Goal: Transaction & Acquisition: Purchase product/service

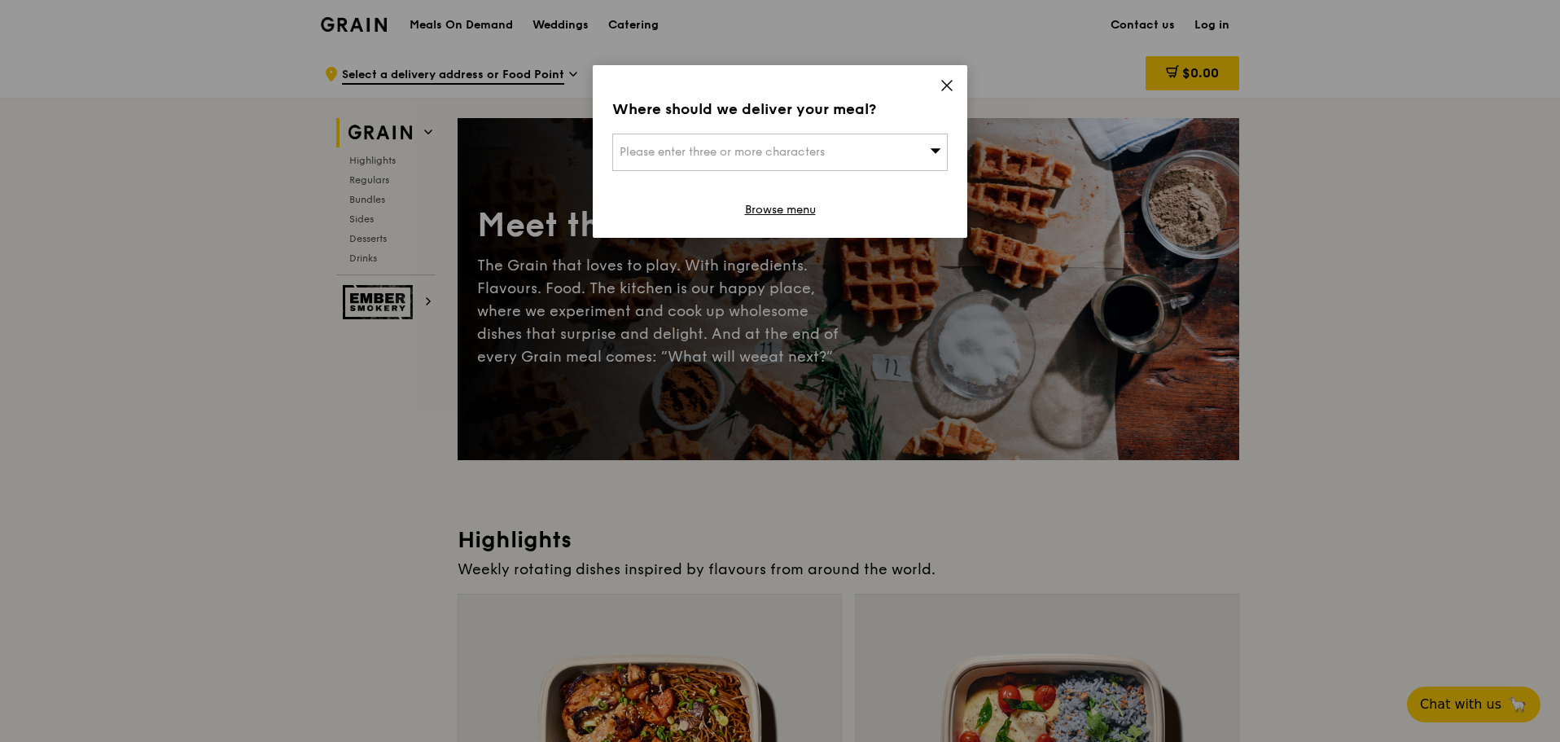
click at [946, 81] on icon at bounding box center [947, 85] width 15 height 15
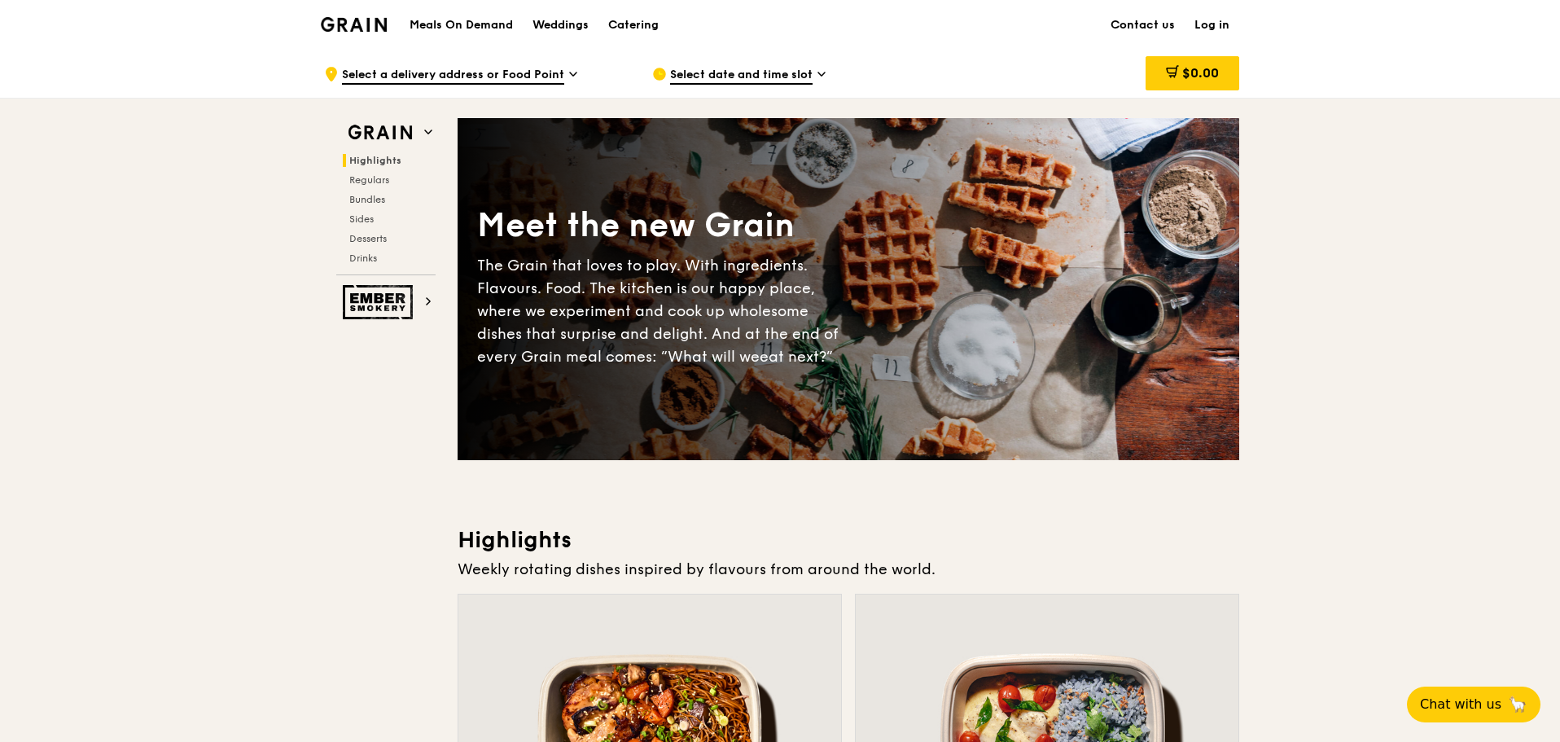
click at [492, 37] on div "Meals On Demand Weddings Catering" at bounding box center [534, 25] width 269 height 50
click at [485, 22] on h1 "Meals On Demand" at bounding box center [461, 25] width 103 height 16
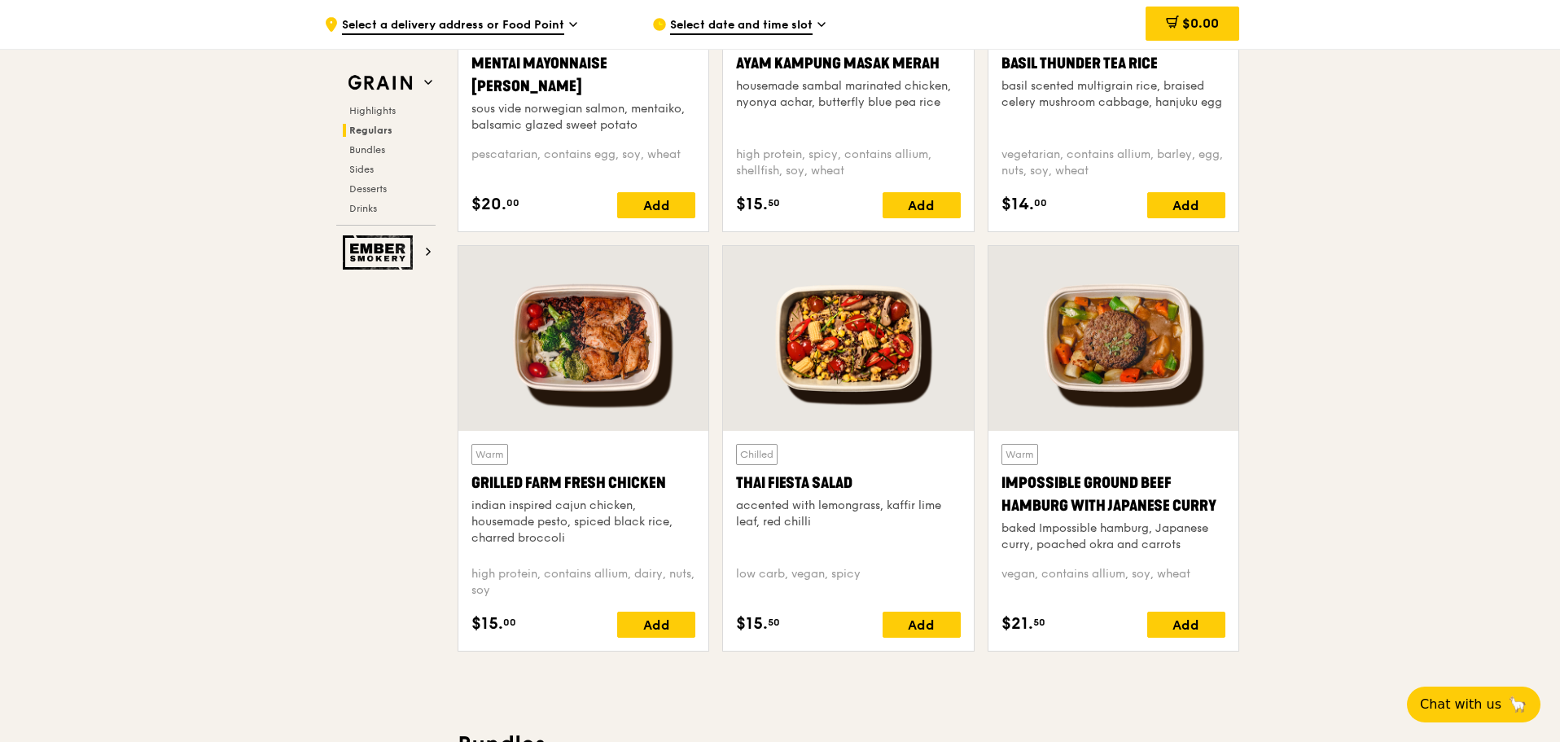
scroll to position [1629, 0]
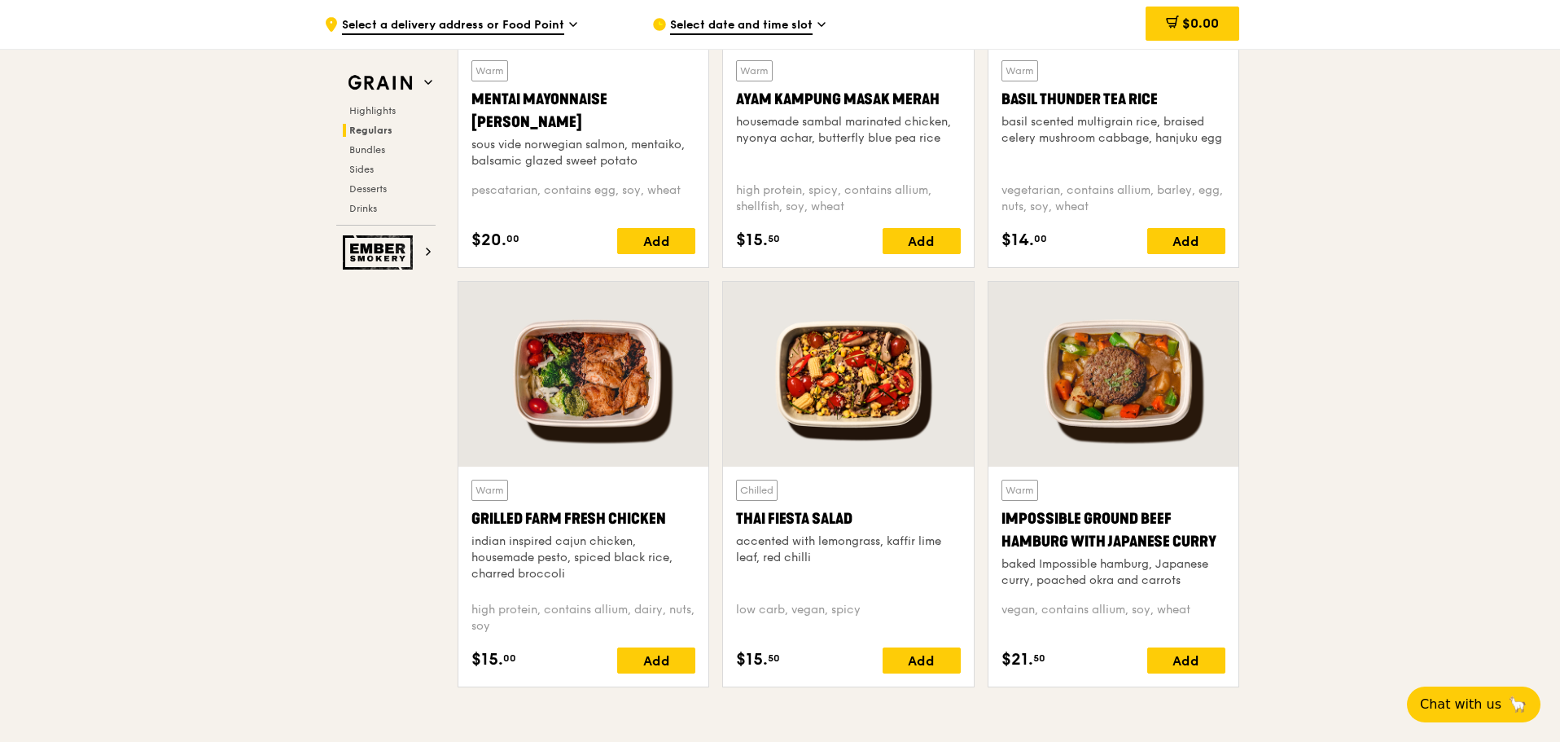
click at [550, 156] on div "sous vide norwegian salmon, mentaiko, balsamic glazed sweet potato" at bounding box center [583, 153] width 224 height 33
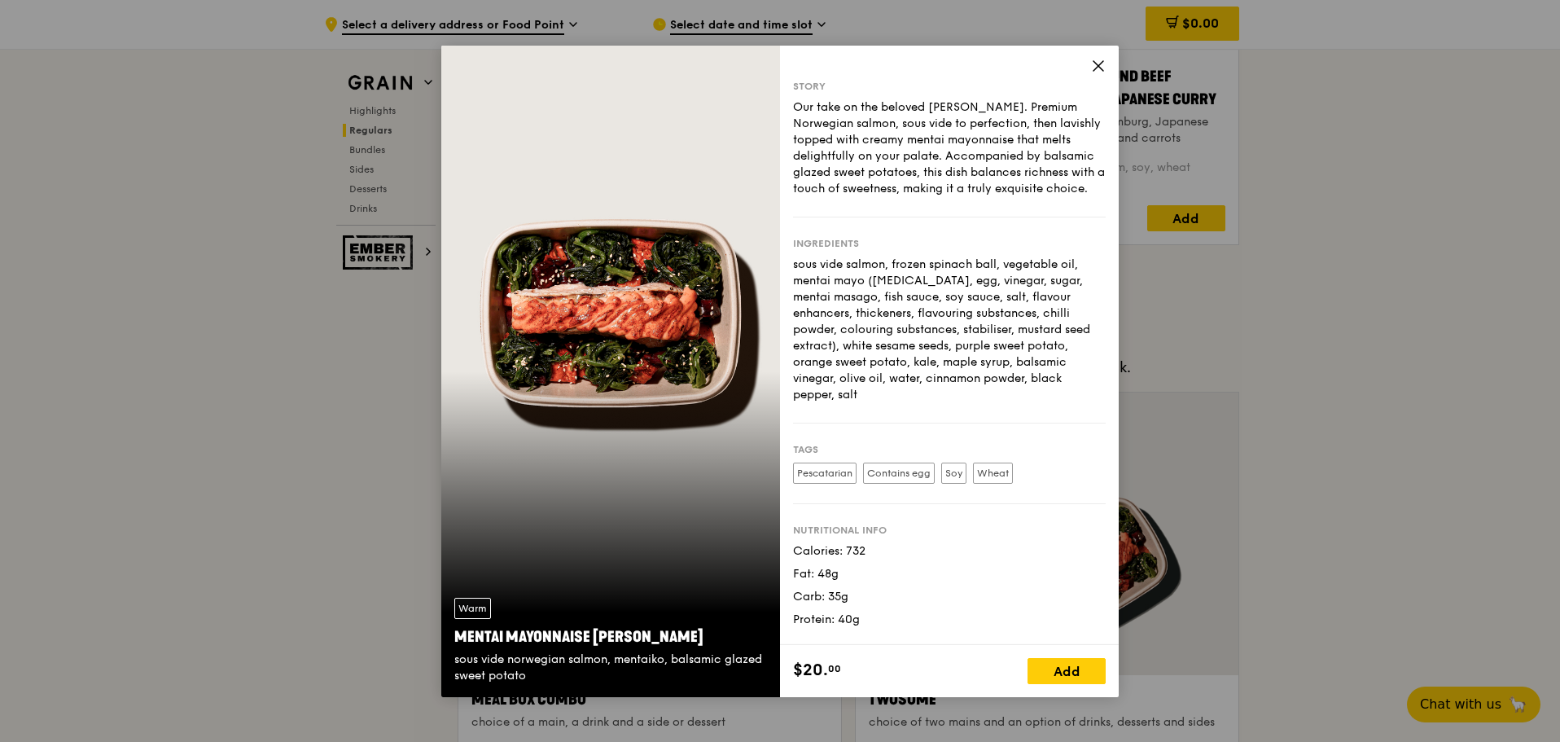
scroll to position [2443, 0]
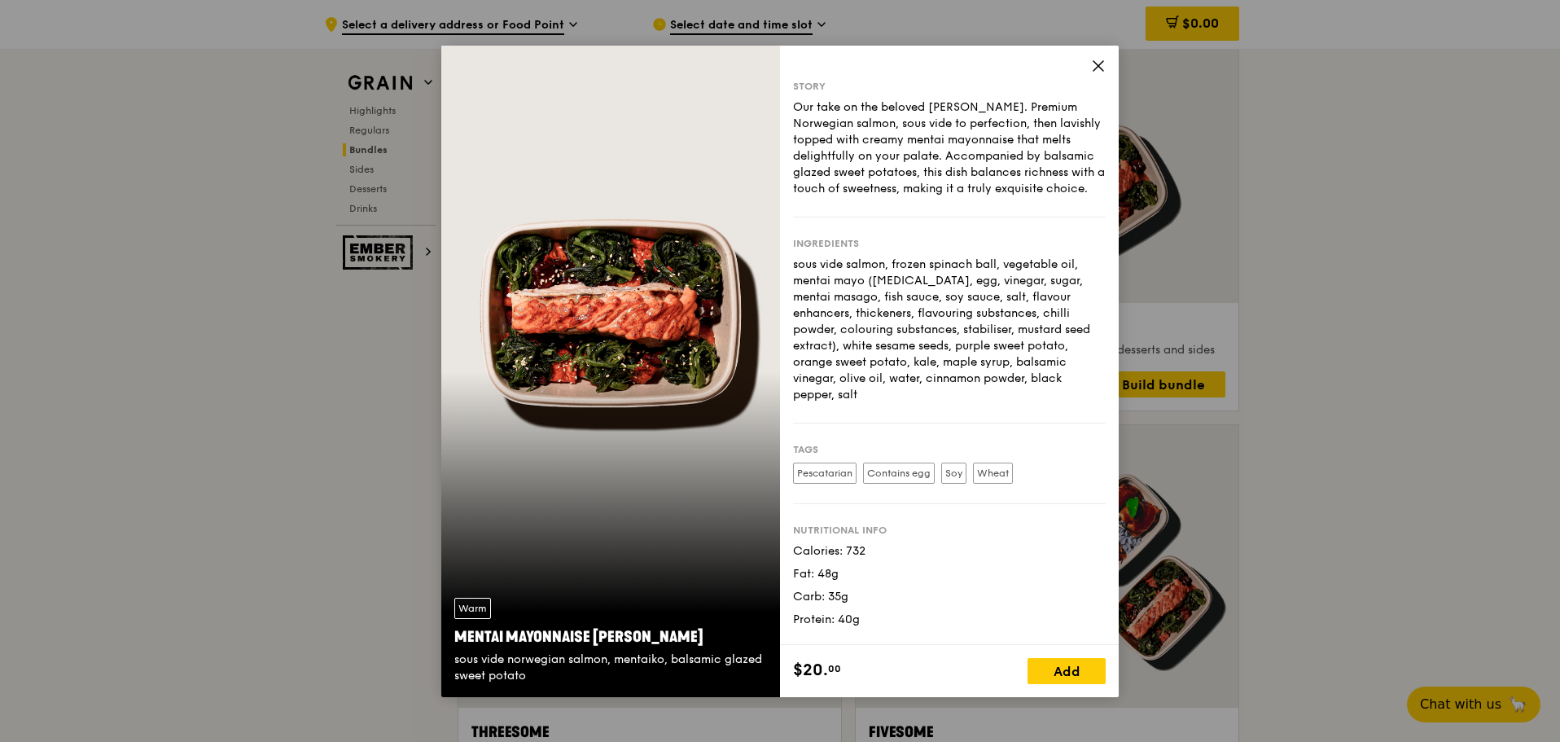
click at [1097, 67] on icon at bounding box center [1099, 66] width 10 height 10
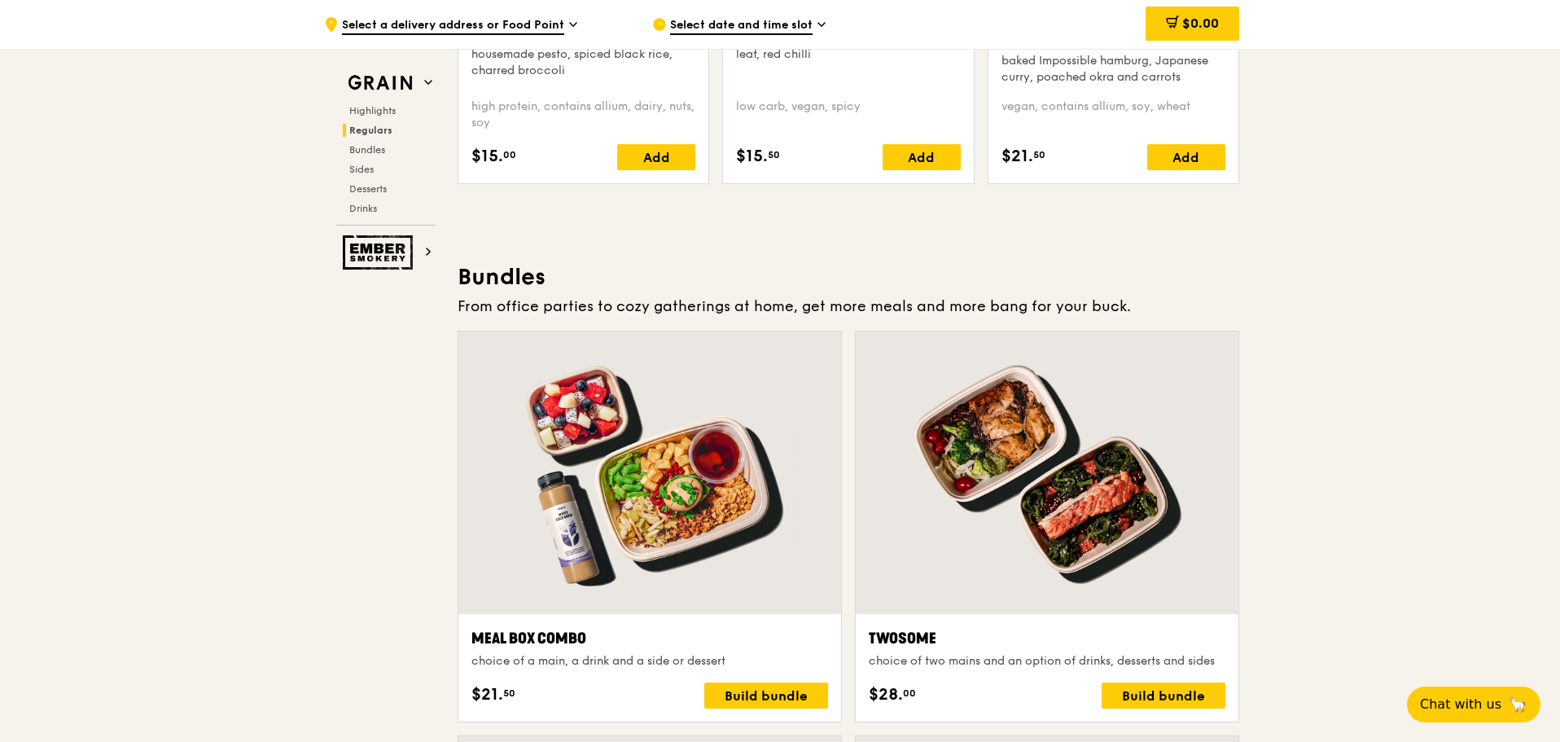
scroll to position [1873, 0]
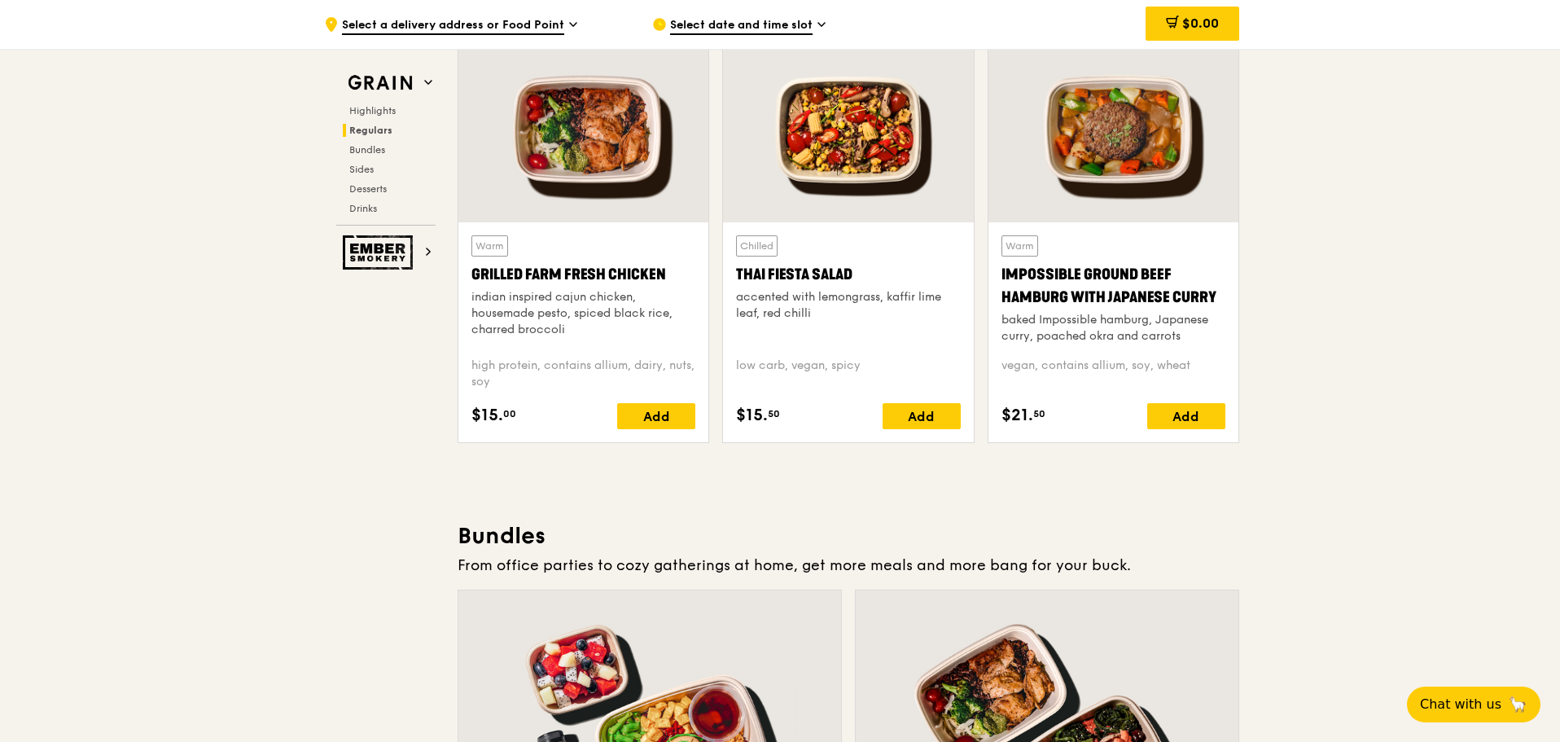
click at [561, 173] on div at bounding box center [583, 129] width 250 height 185
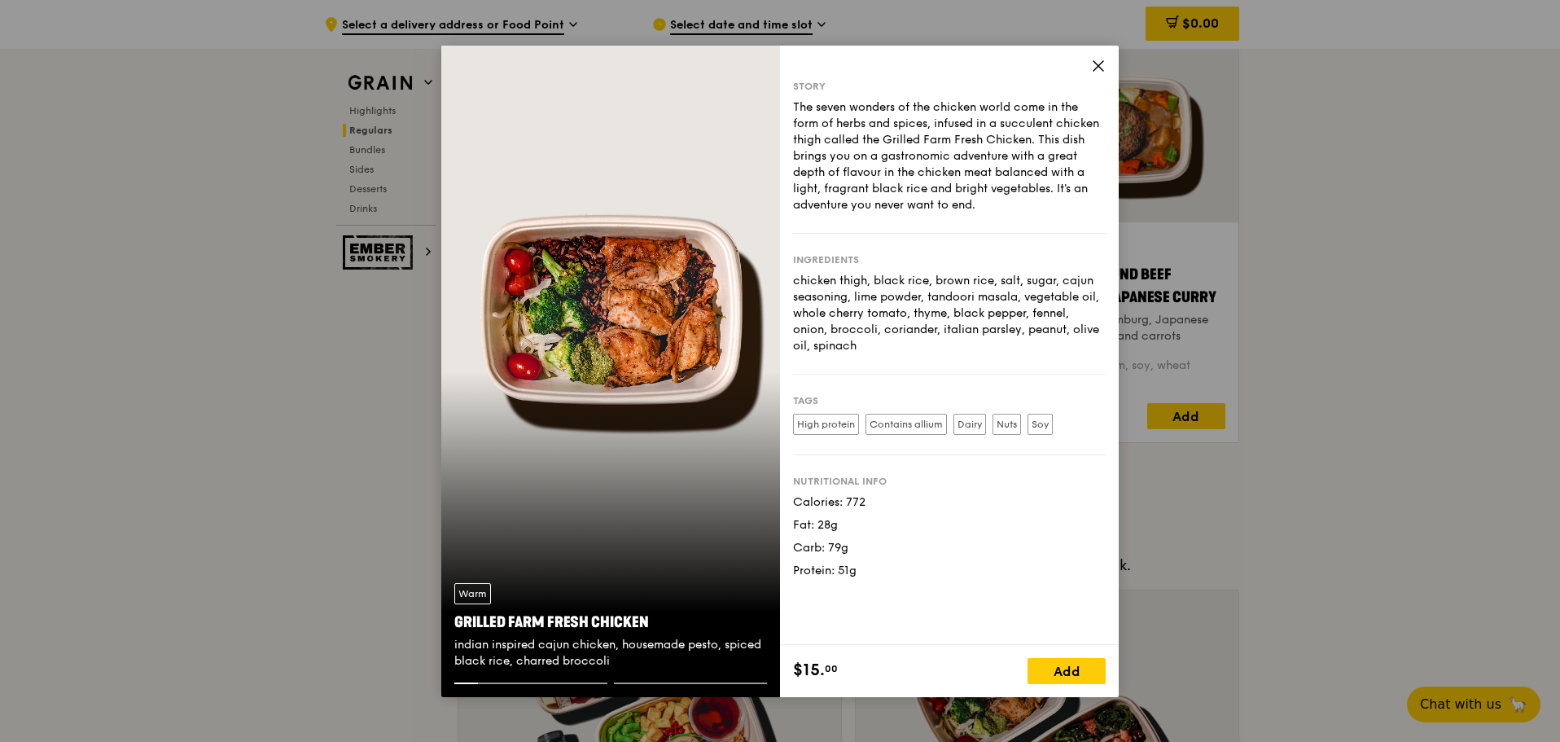
click at [1102, 66] on icon at bounding box center [1098, 66] width 15 height 15
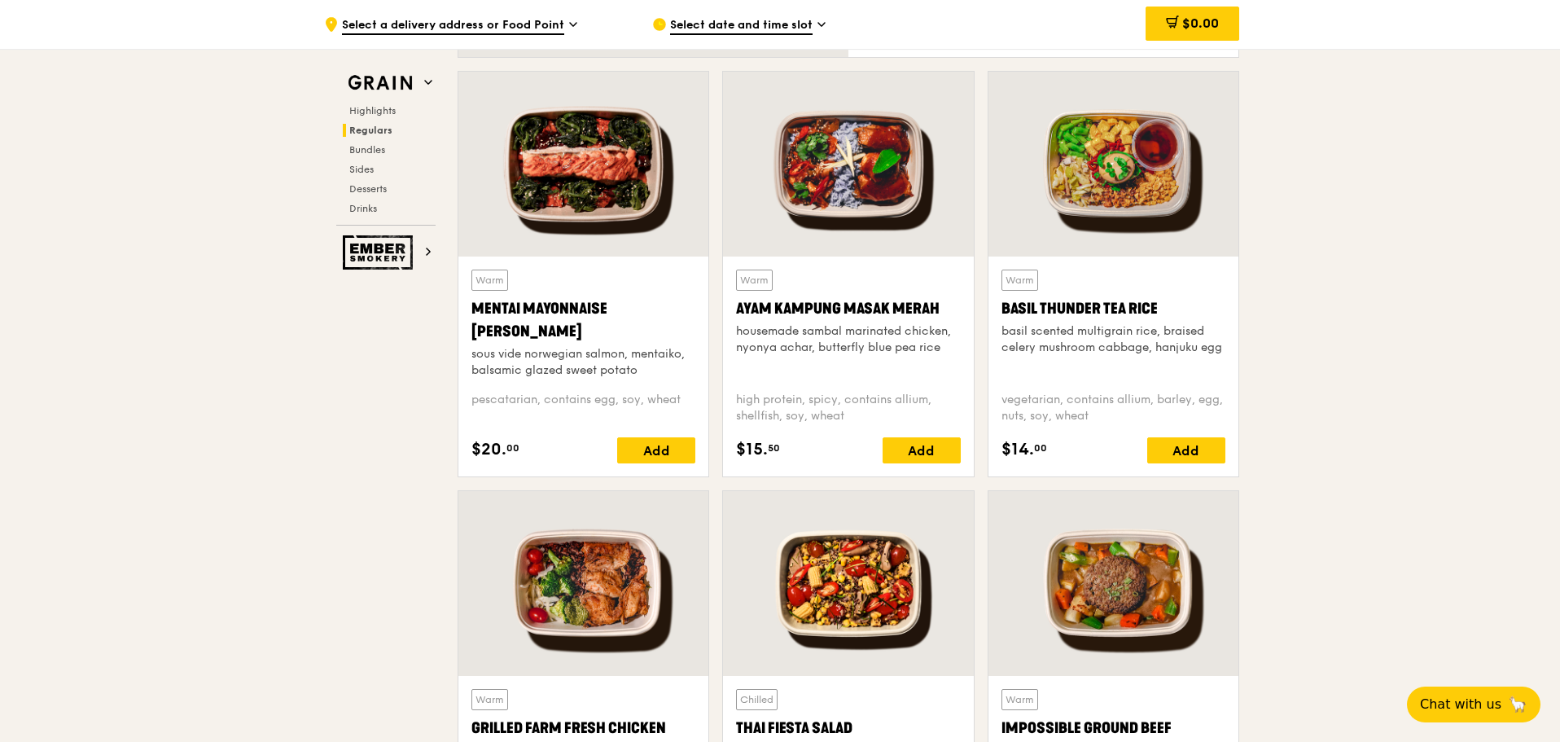
scroll to position [1384, 0]
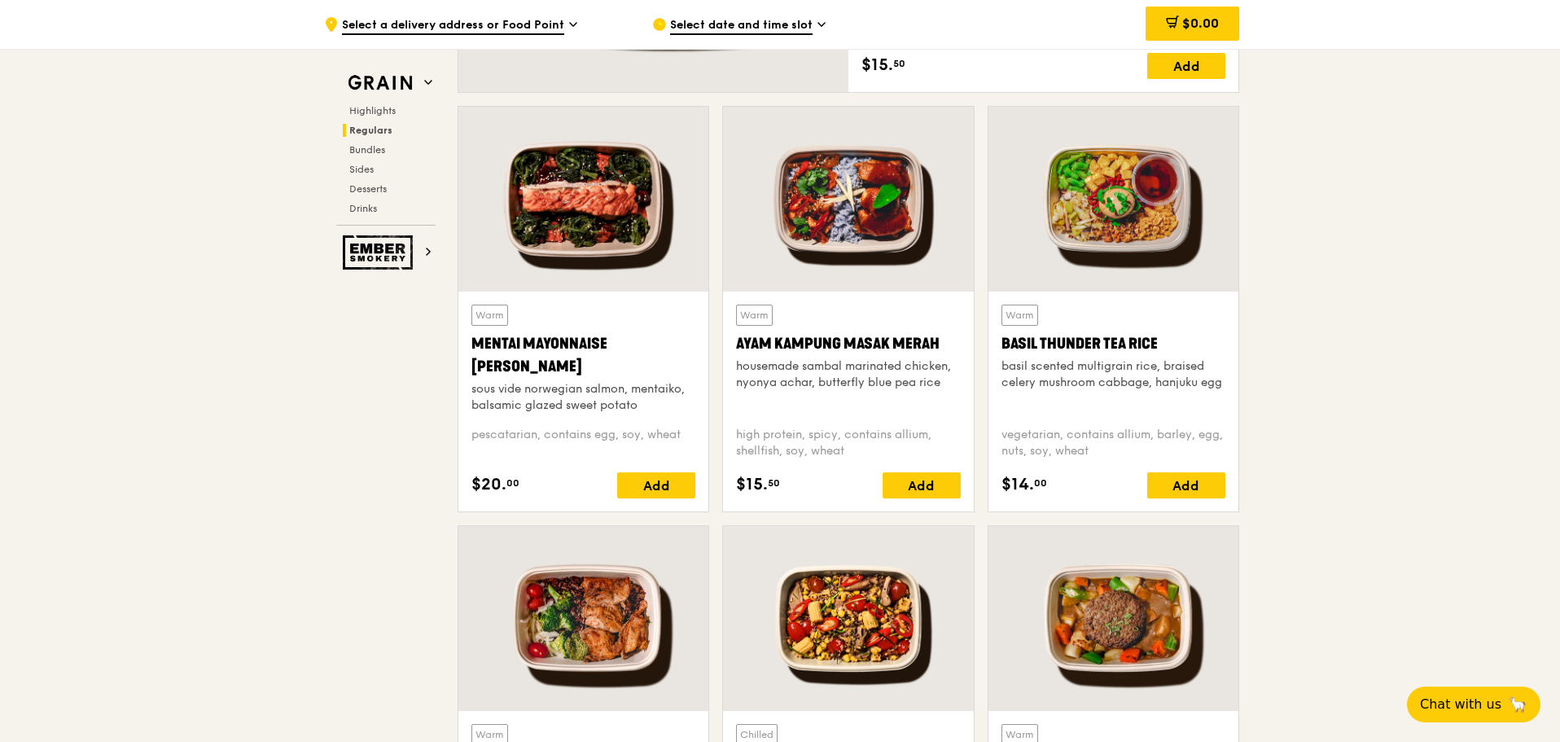
click at [572, 226] on div at bounding box center [583, 199] width 250 height 185
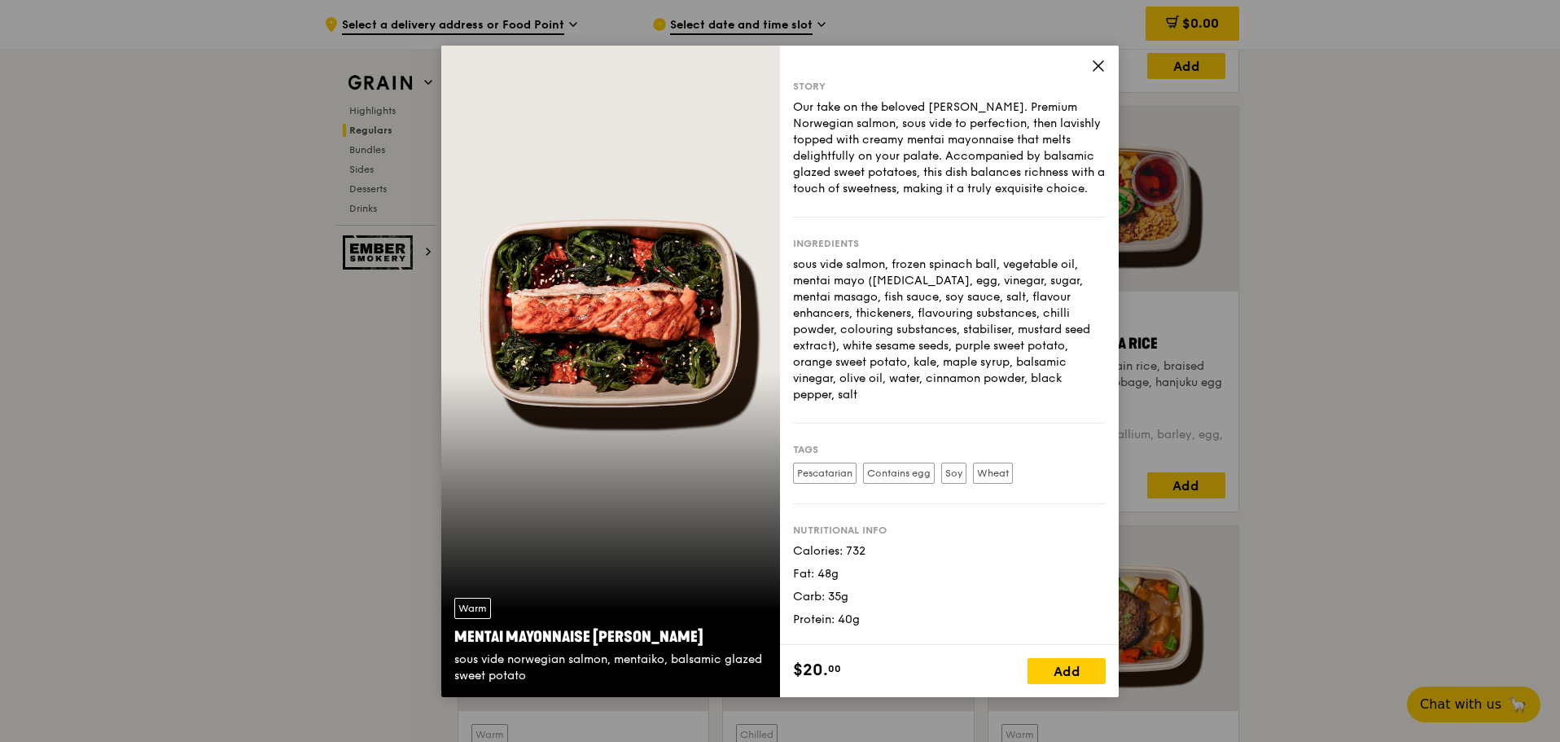
click at [1103, 63] on icon at bounding box center [1098, 66] width 15 height 15
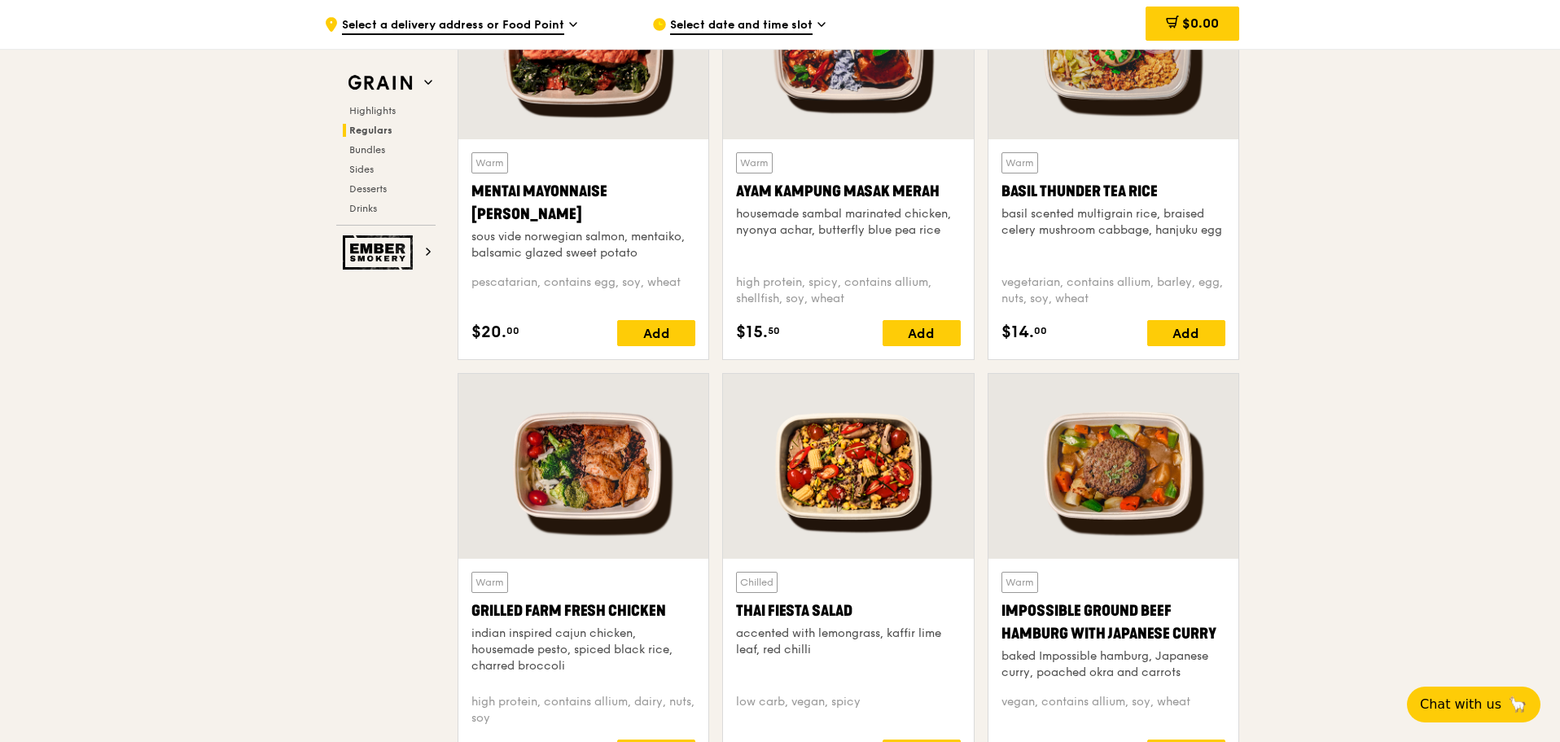
scroll to position [1547, 0]
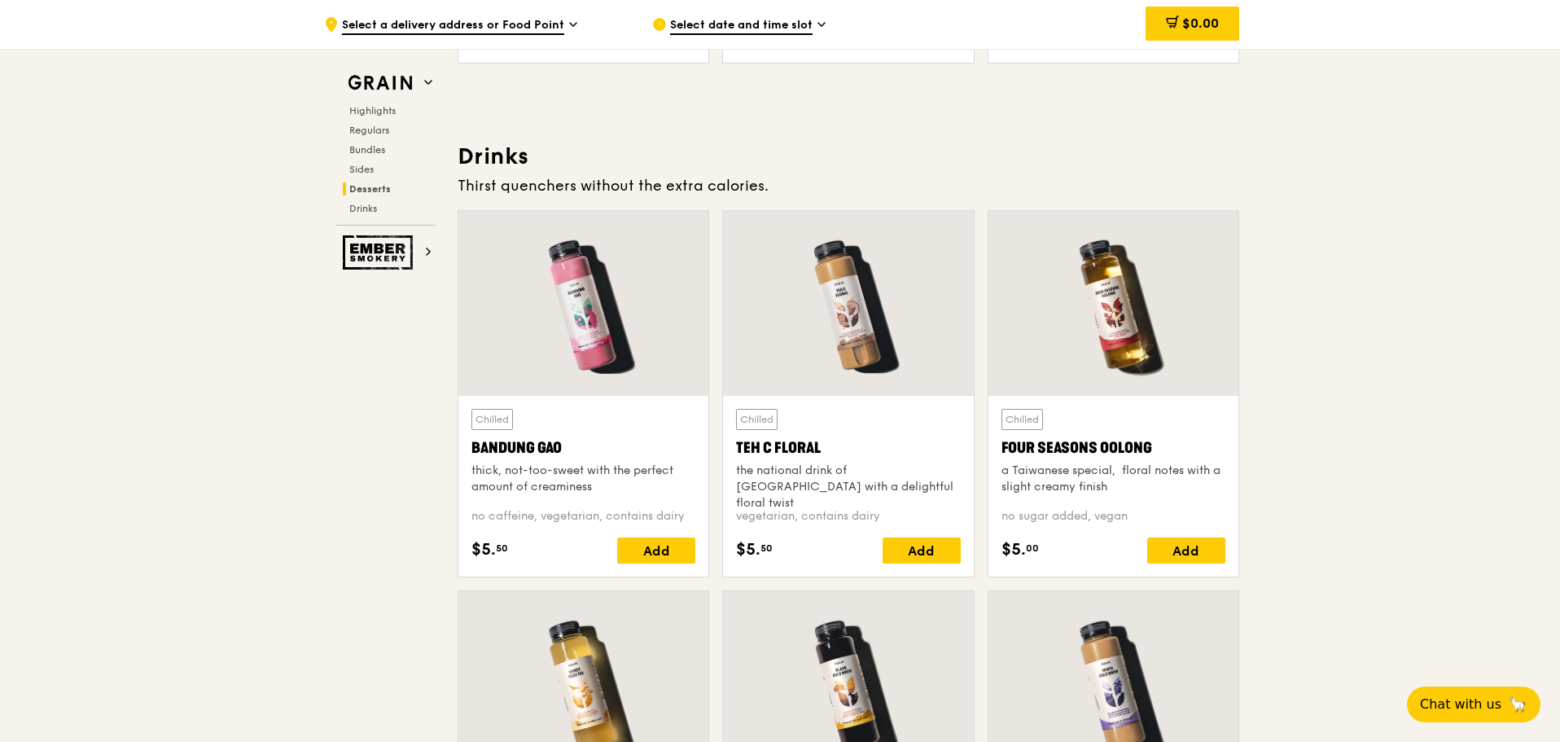
scroll to position [5537, 0]
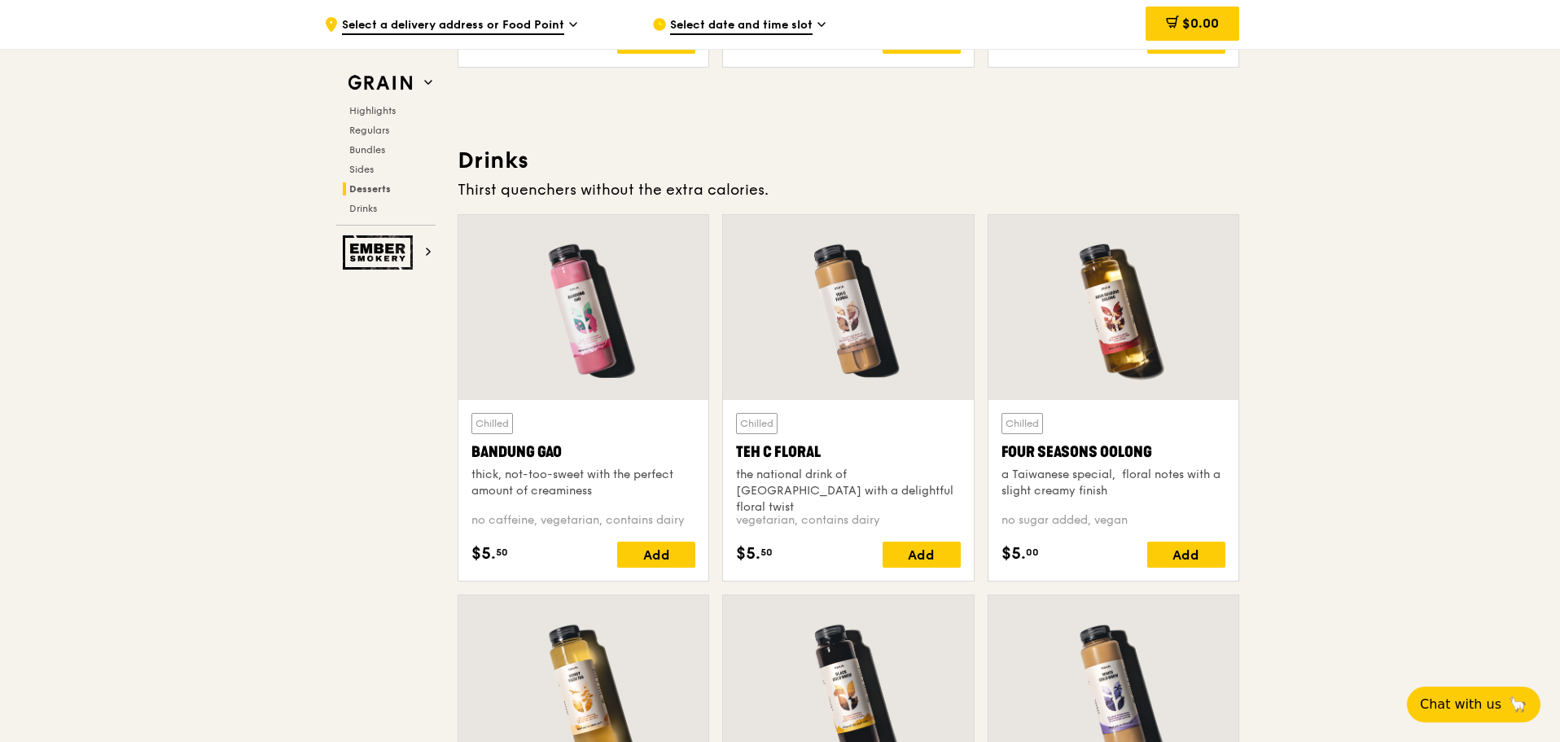
click at [610, 365] on div at bounding box center [583, 307] width 250 height 185
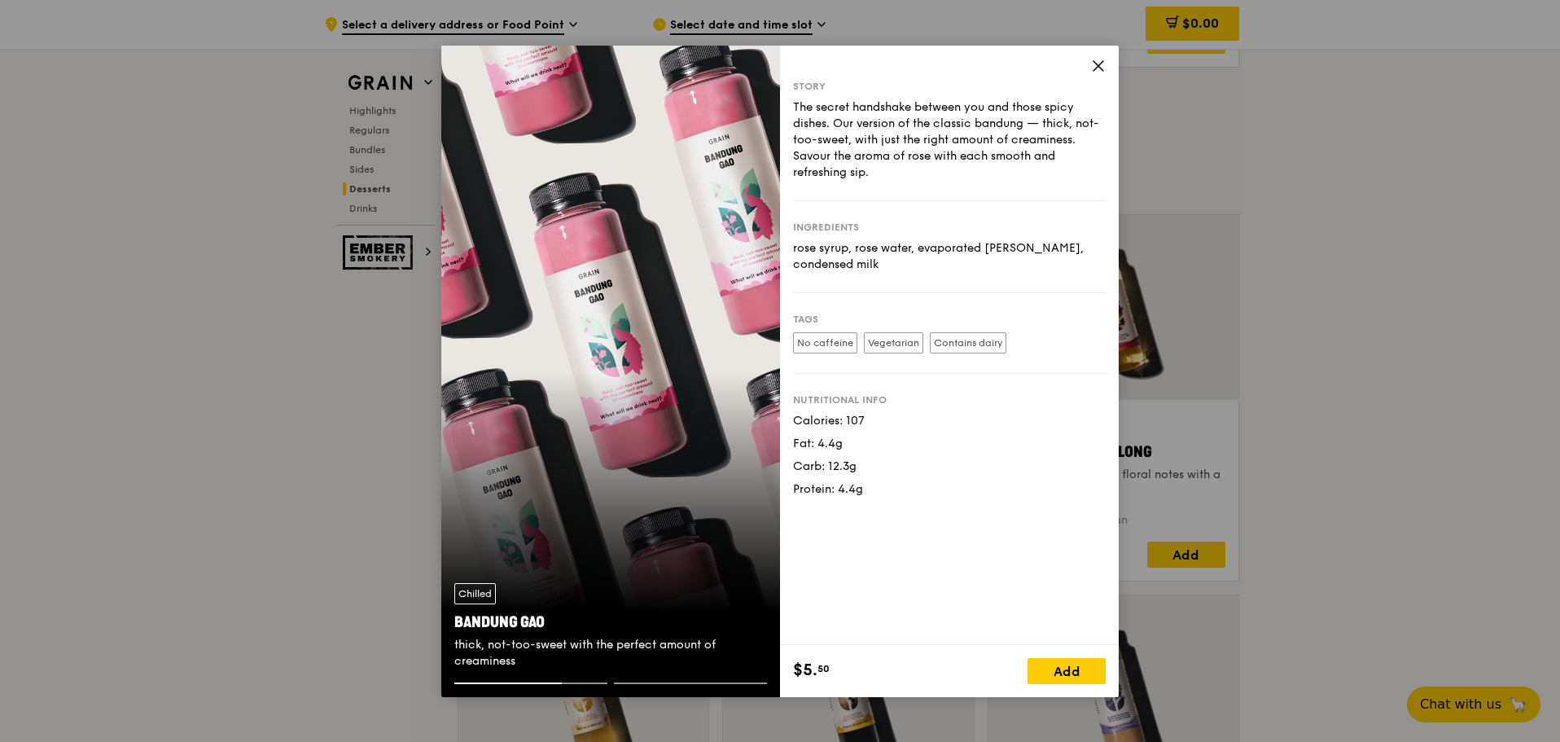
click at [1095, 63] on icon at bounding box center [1099, 66] width 10 height 10
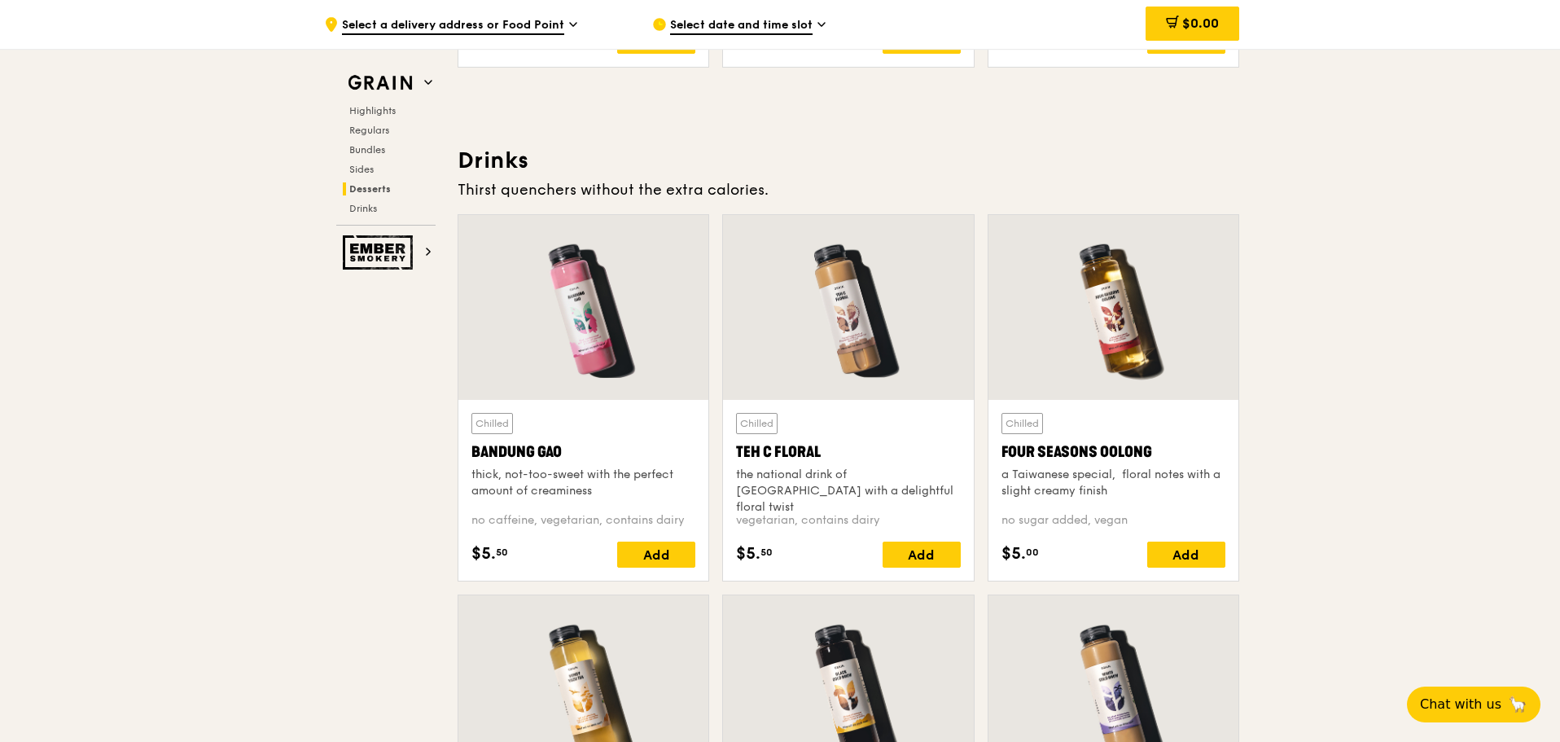
click at [1139, 339] on div at bounding box center [1114, 307] width 250 height 185
click at [838, 331] on div at bounding box center [848, 307] width 250 height 185
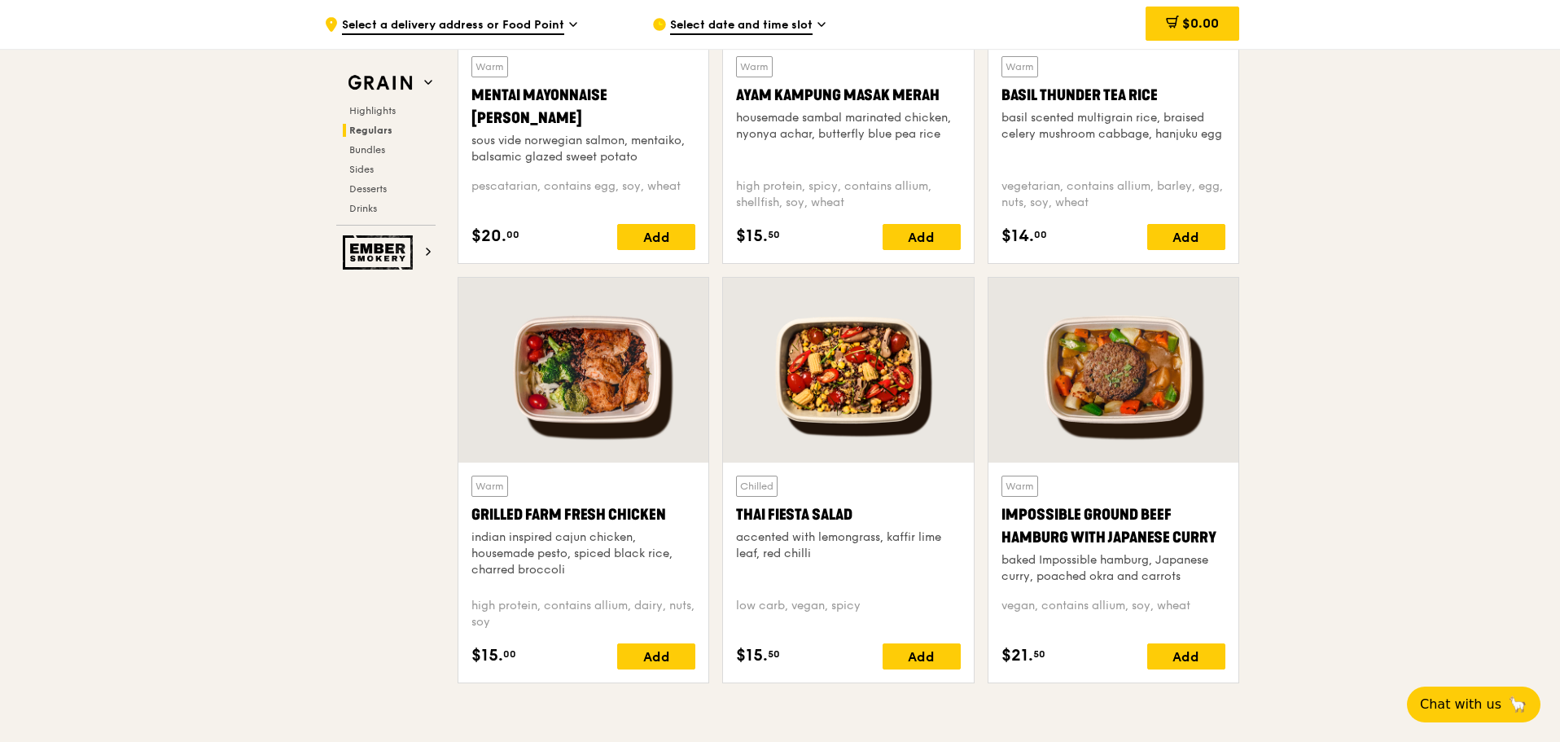
scroll to position [1629, 0]
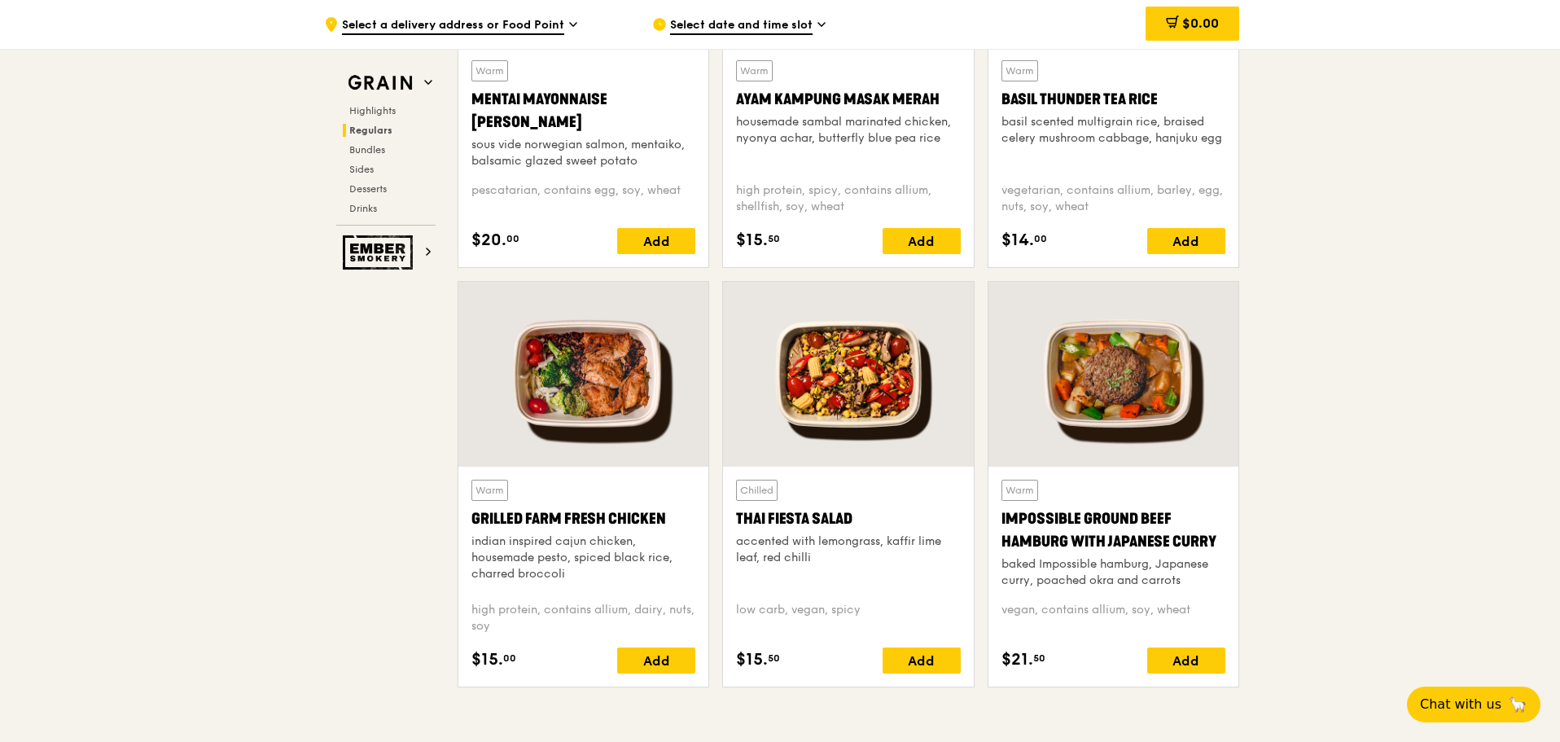
click at [532, 68] on div "Warm Mentai Mayonnaise Aburi Salmon sous vide norwegian salmon, mentaiko, balsa…" at bounding box center [583, 114] width 224 height 109
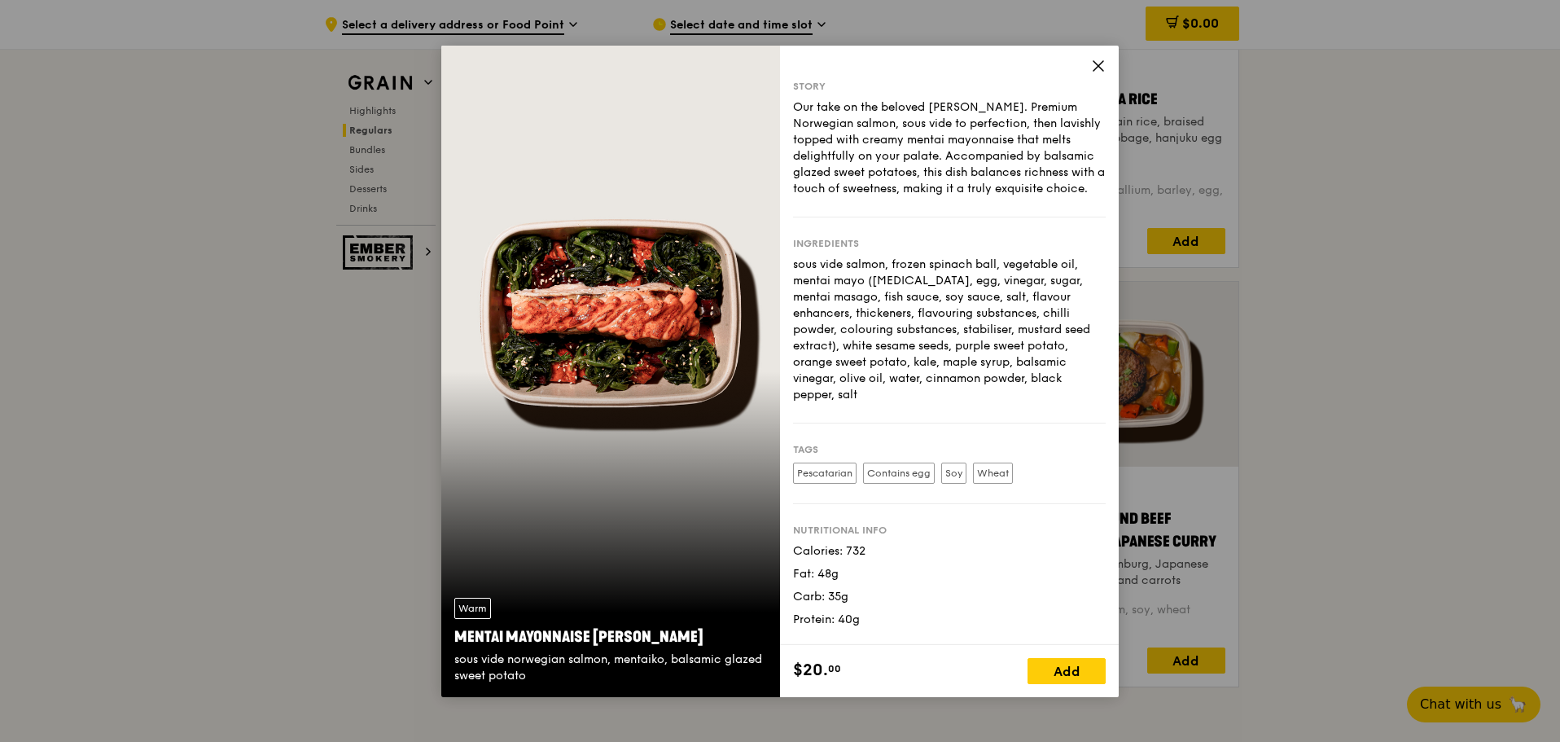
click at [1098, 64] on icon at bounding box center [1098, 66] width 15 height 15
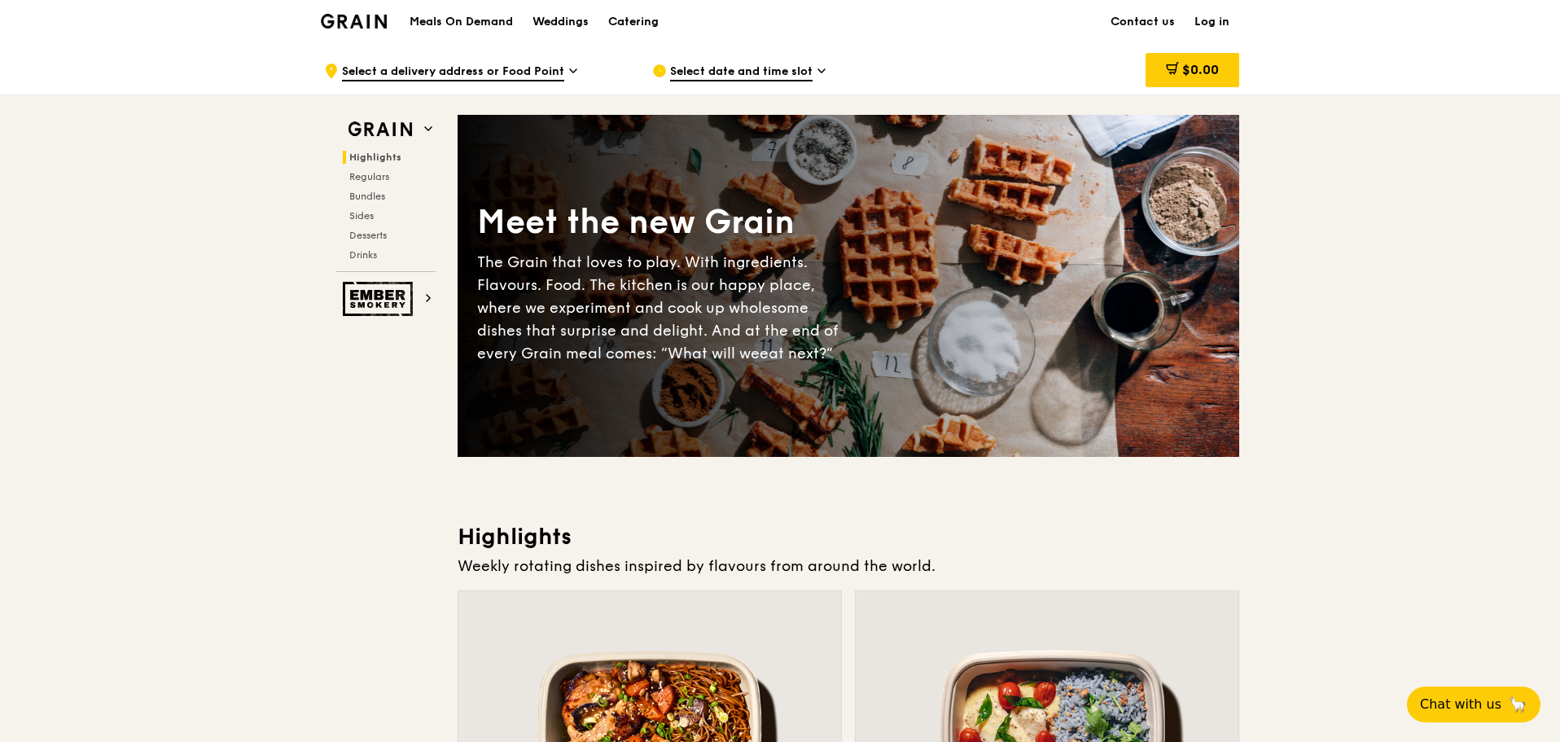
scroll to position [0, 0]
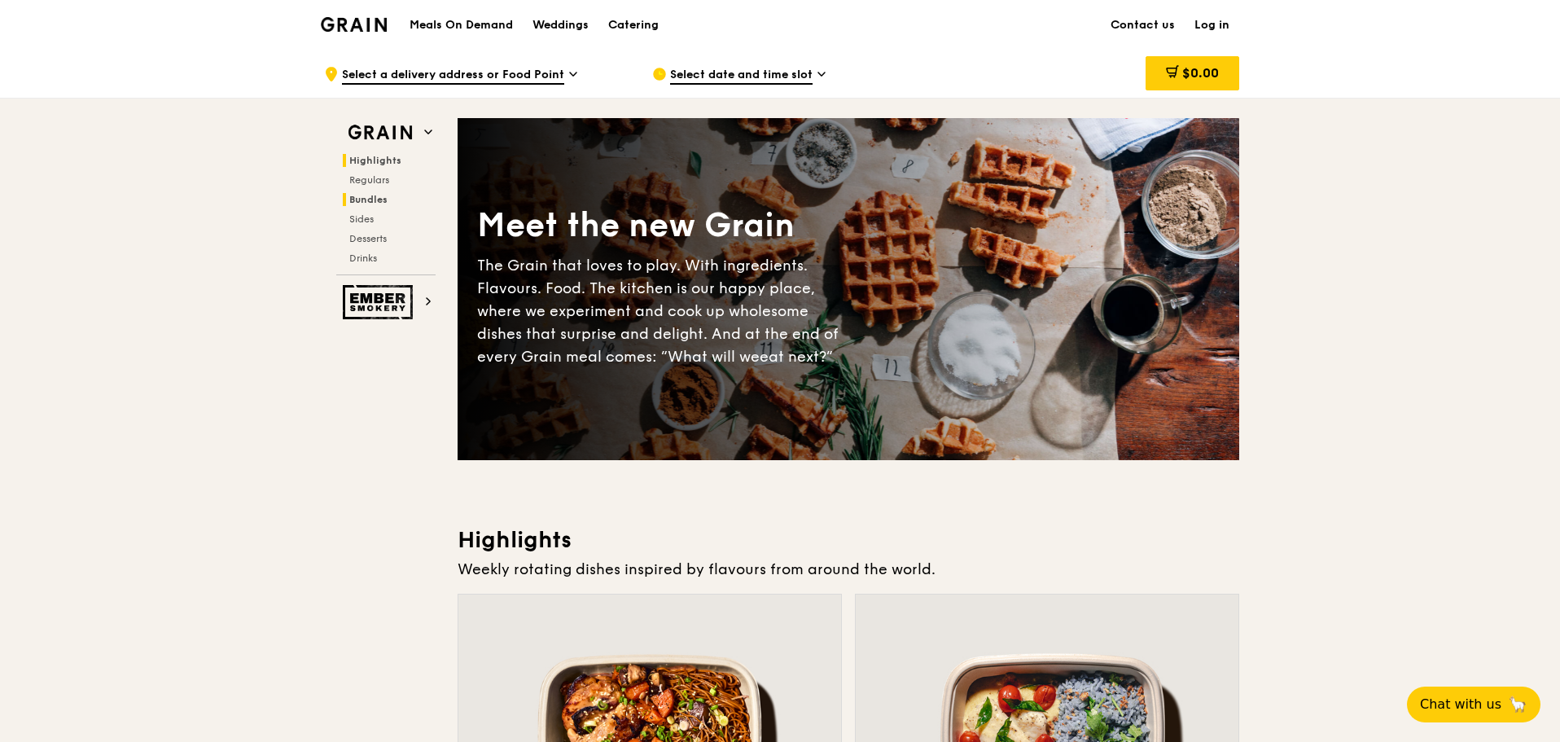
click at [355, 199] on span "Bundles" at bounding box center [368, 199] width 38 height 11
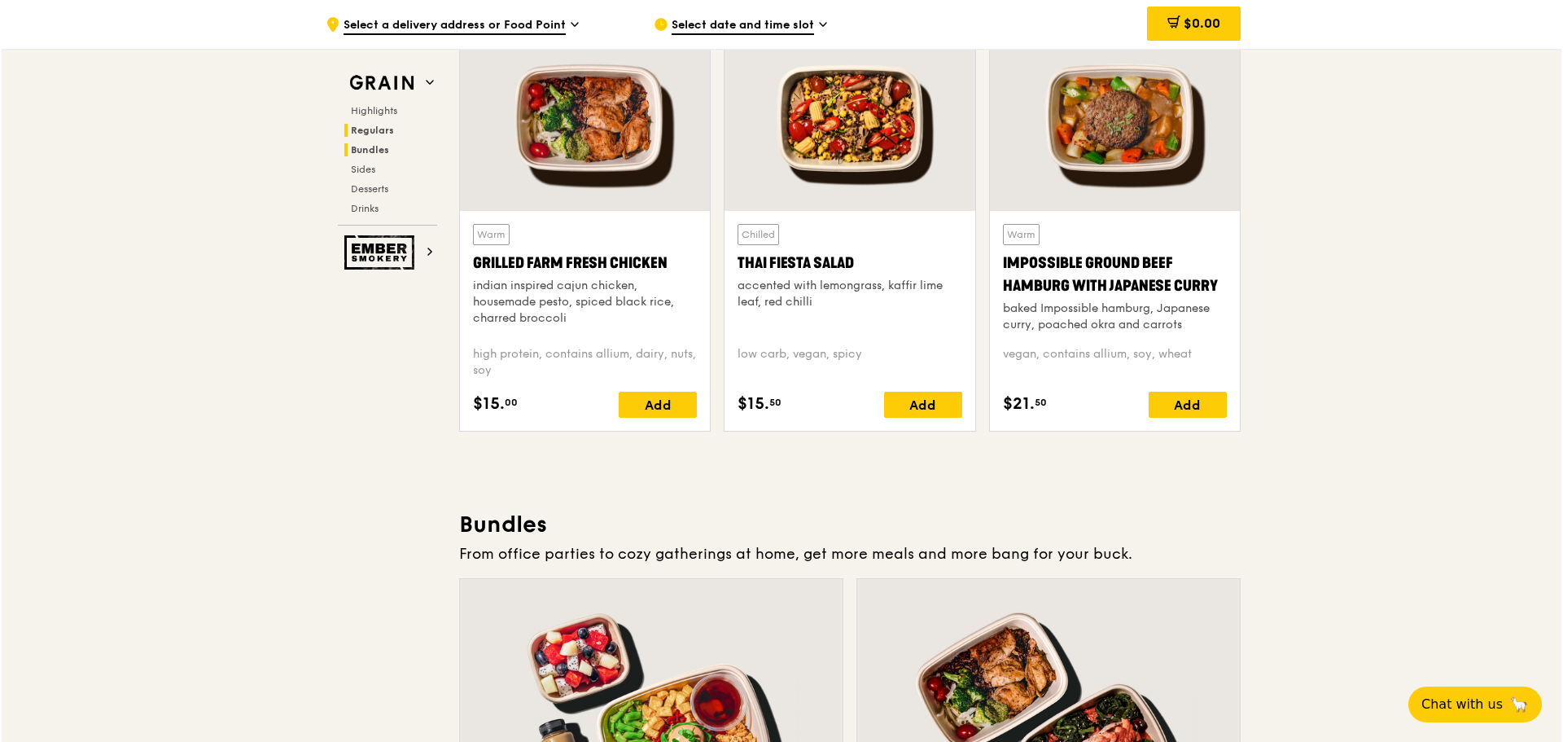
scroll to position [2330, 0]
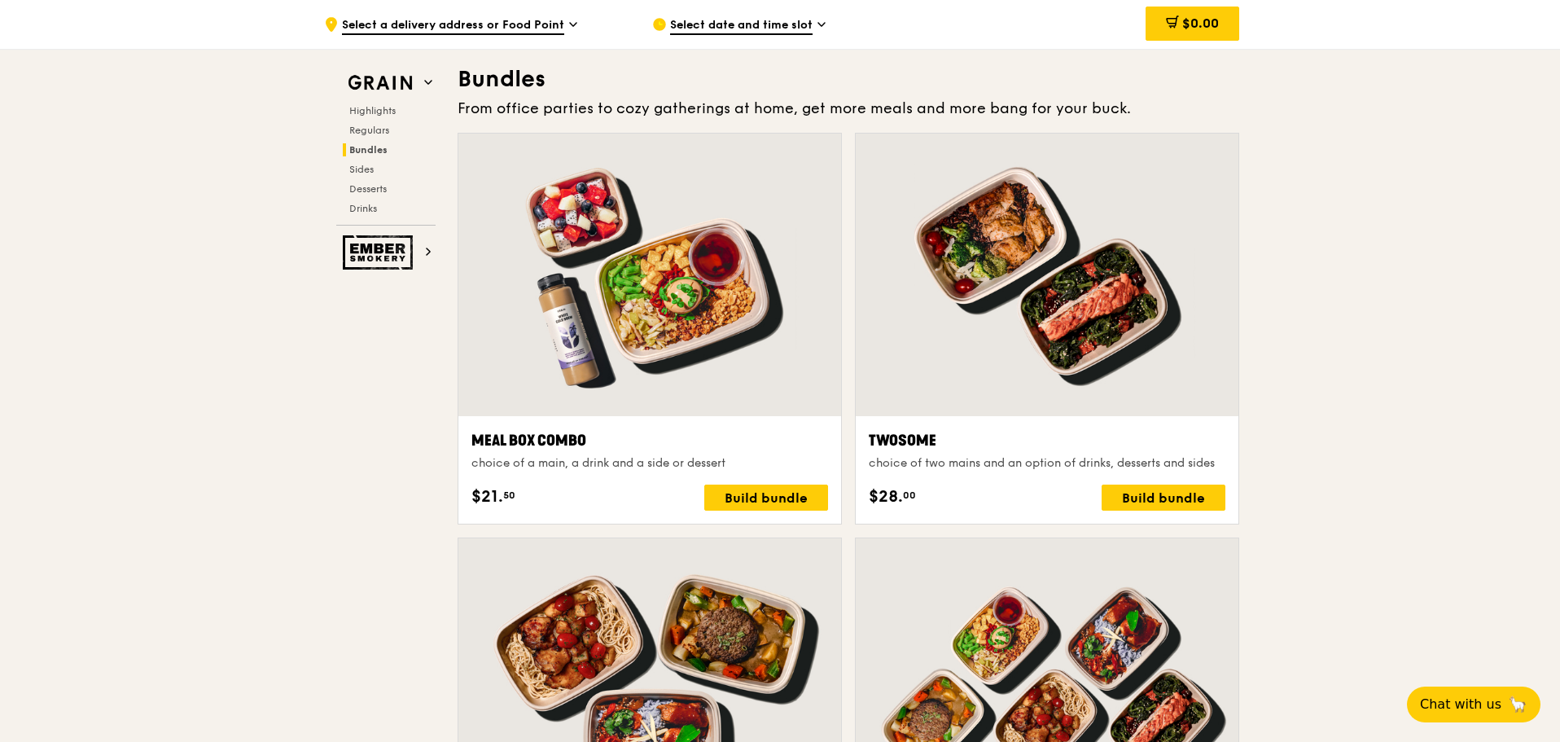
click at [695, 297] on div at bounding box center [649, 275] width 383 height 283
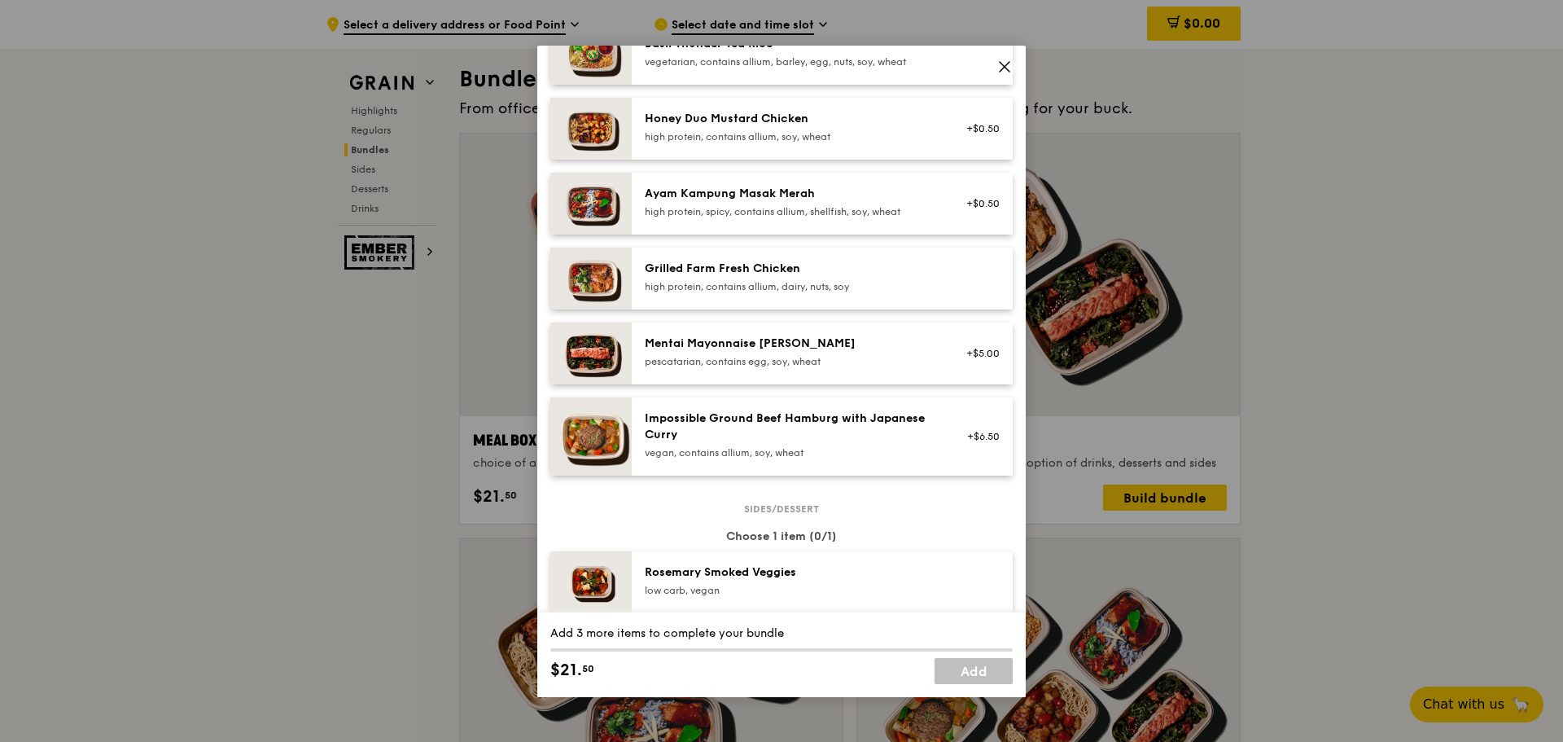
scroll to position [407, 0]
click at [753, 365] on div "Mentai Mayonnaise [PERSON_NAME] pescatarian, contains egg, soy, wheat" at bounding box center [791, 351] width 292 height 33
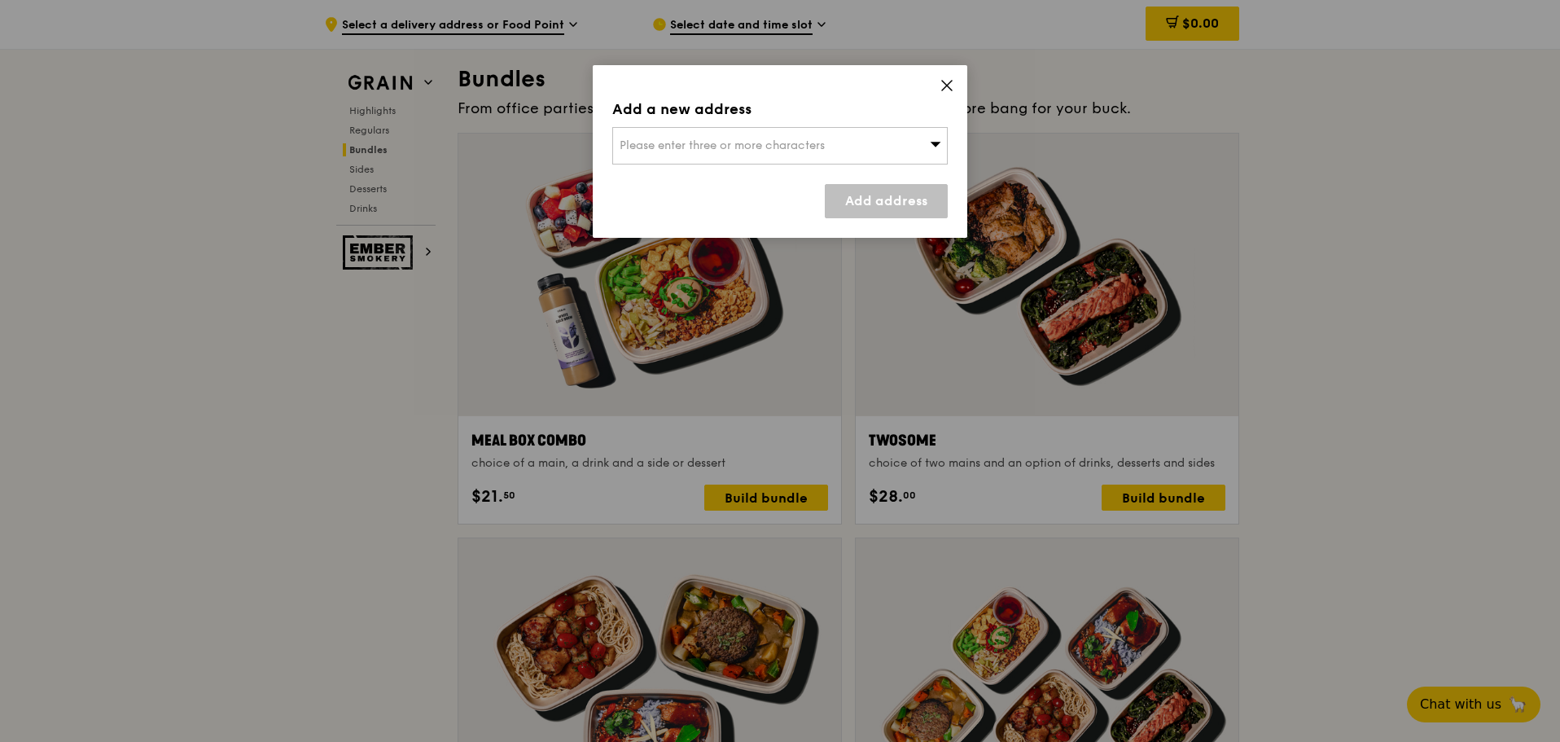
click at [695, 145] on span "Please enter three or more characters" at bounding box center [722, 145] width 205 height 14
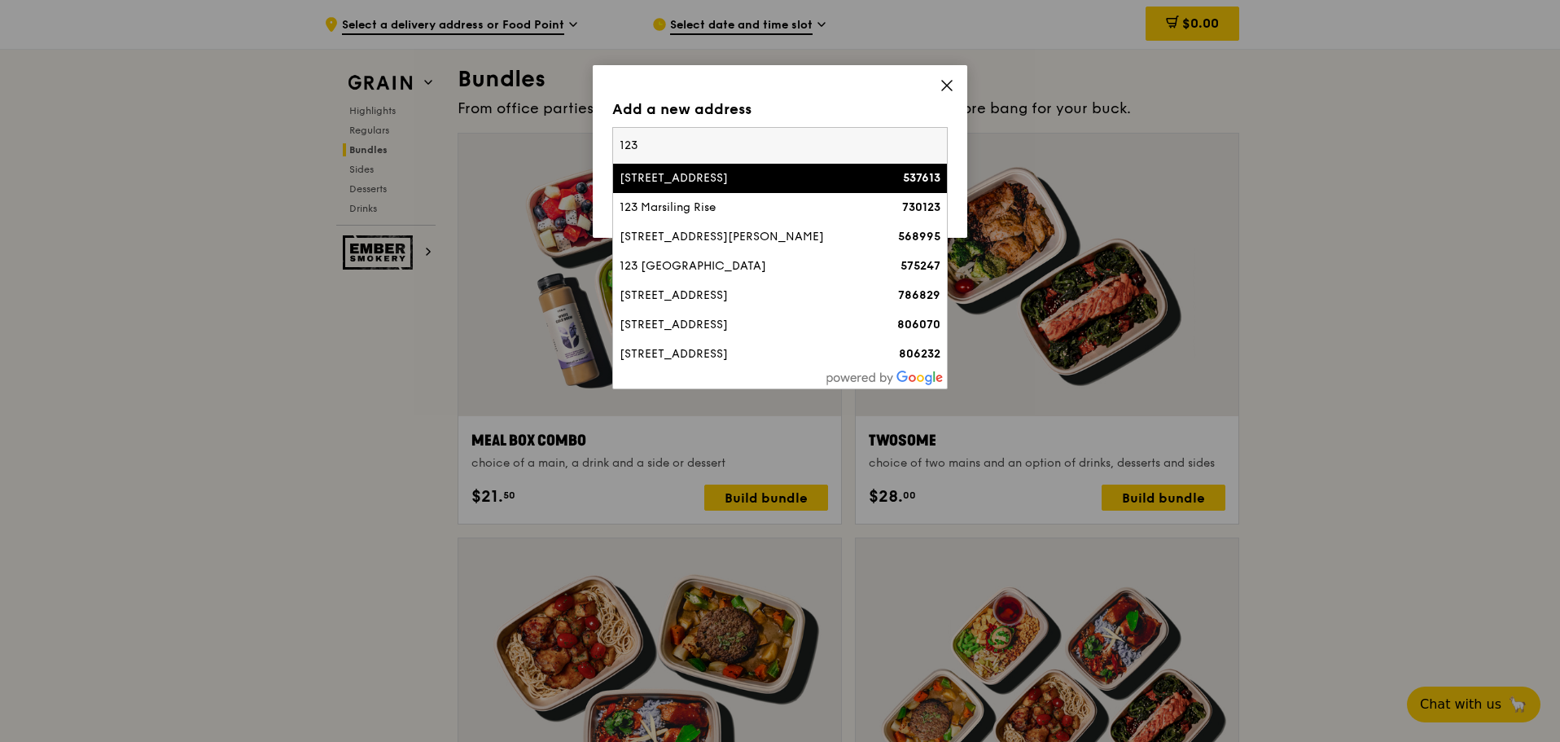
type input "123"
click at [916, 116] on div "Add a new address" at bounding box center [779, 109] width 335 height 23
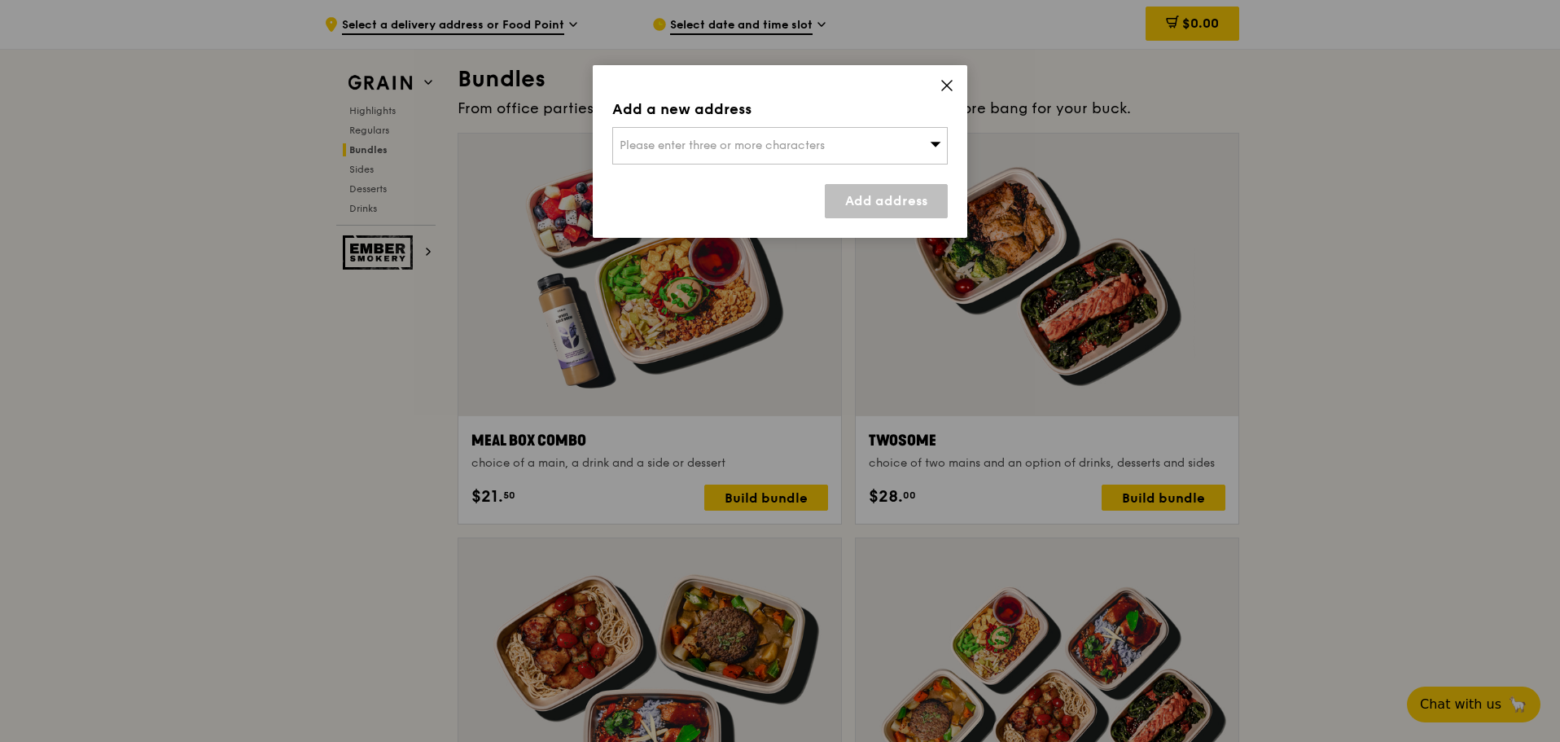
click at [954, 88] on div "Add a new address Please enter three or more characters Add address" at bounding box center [780, 151] width 375 height 173
click at [949, 87] on icon at bounding box center [947, 86] width 10 height 10
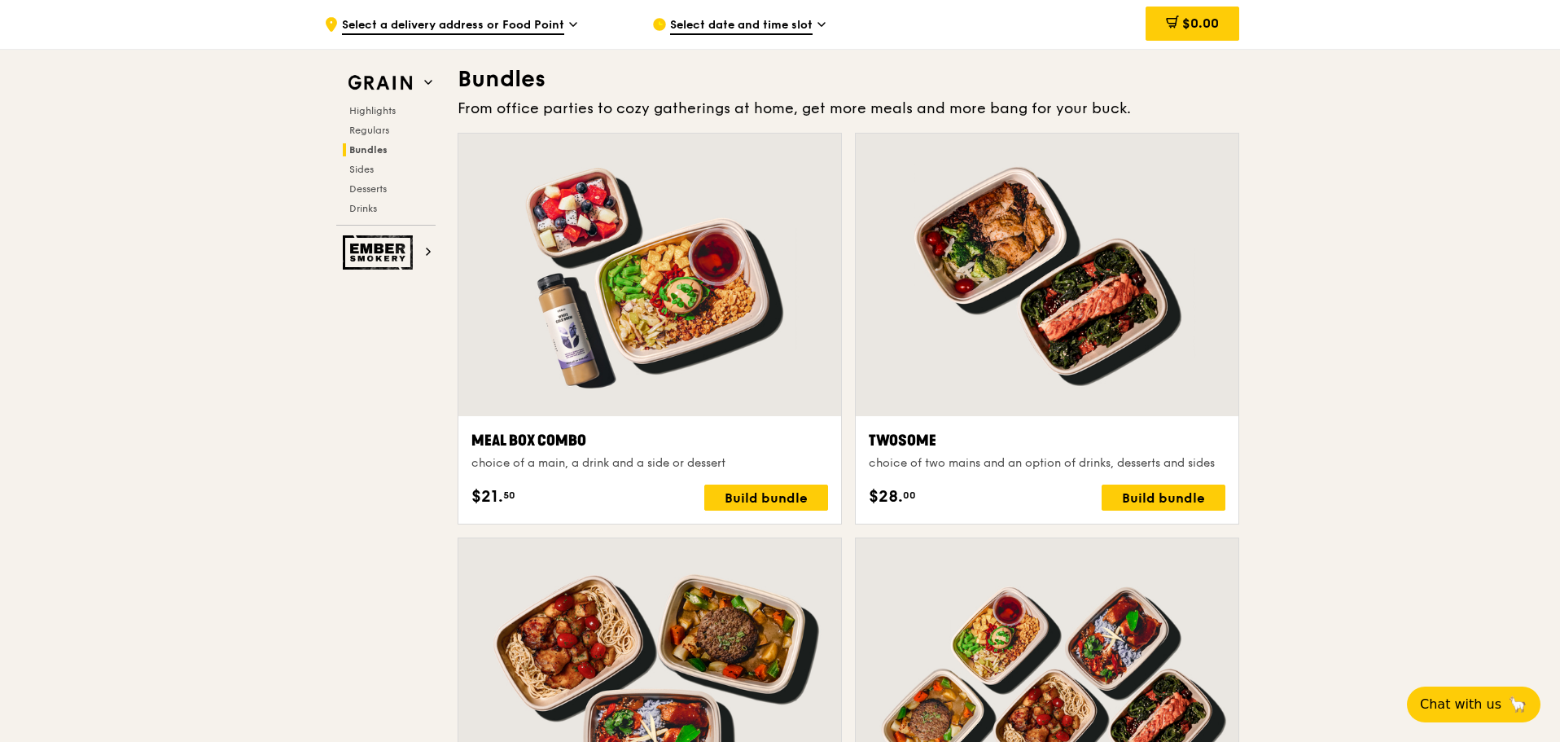
click at [682, 279] on div at bounding box center [649, 275] width 383 height 283
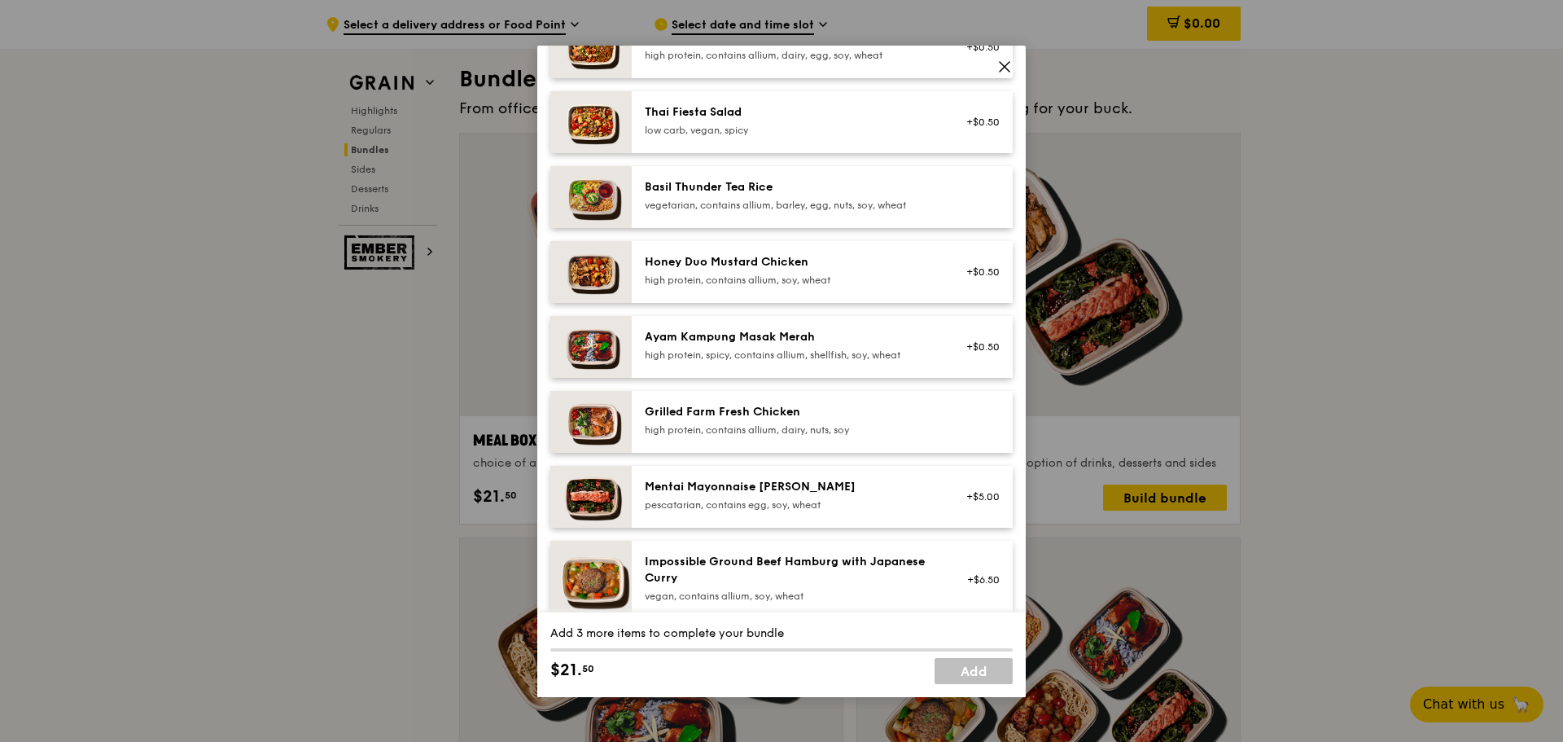
scroll to position [326, 0]
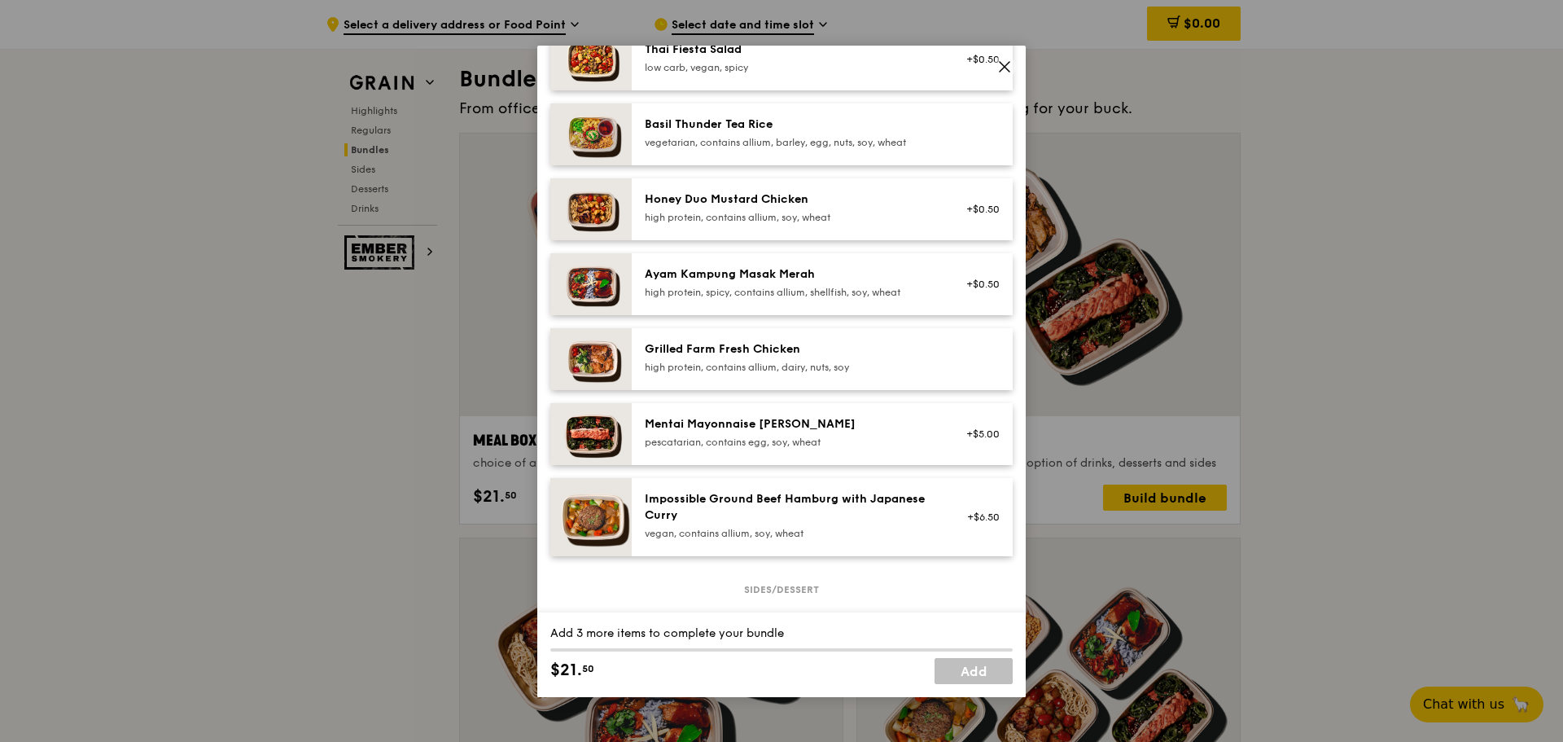
click at [746, 447] on div "Mentai Mayonnaise [PERSON_NAME] pescatarian, contains egg, soy, wheat" at bounding box center [791, 432] width 292 height 33
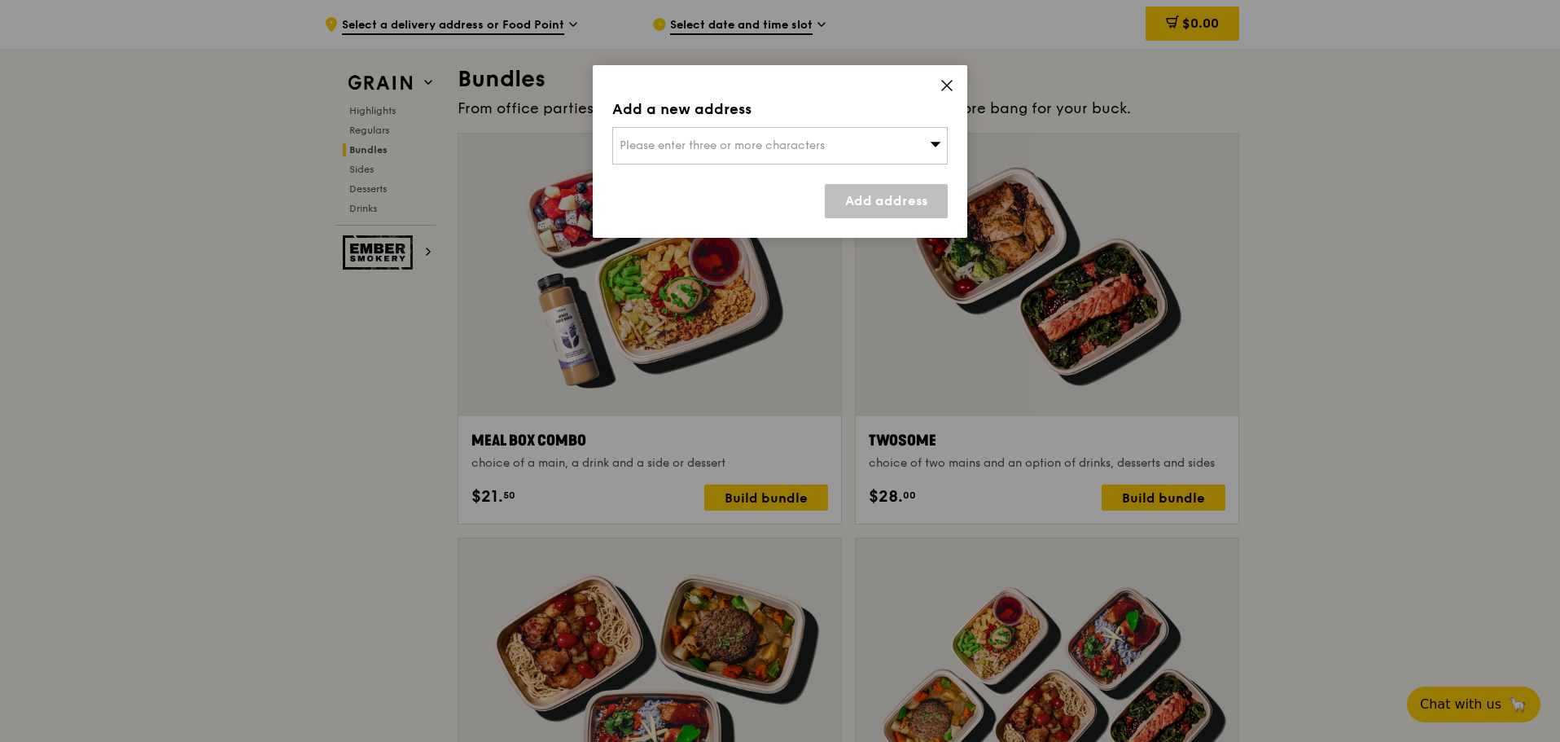
click at [952, 83] on icon at bounding box center [947, 85] width 15 height 15
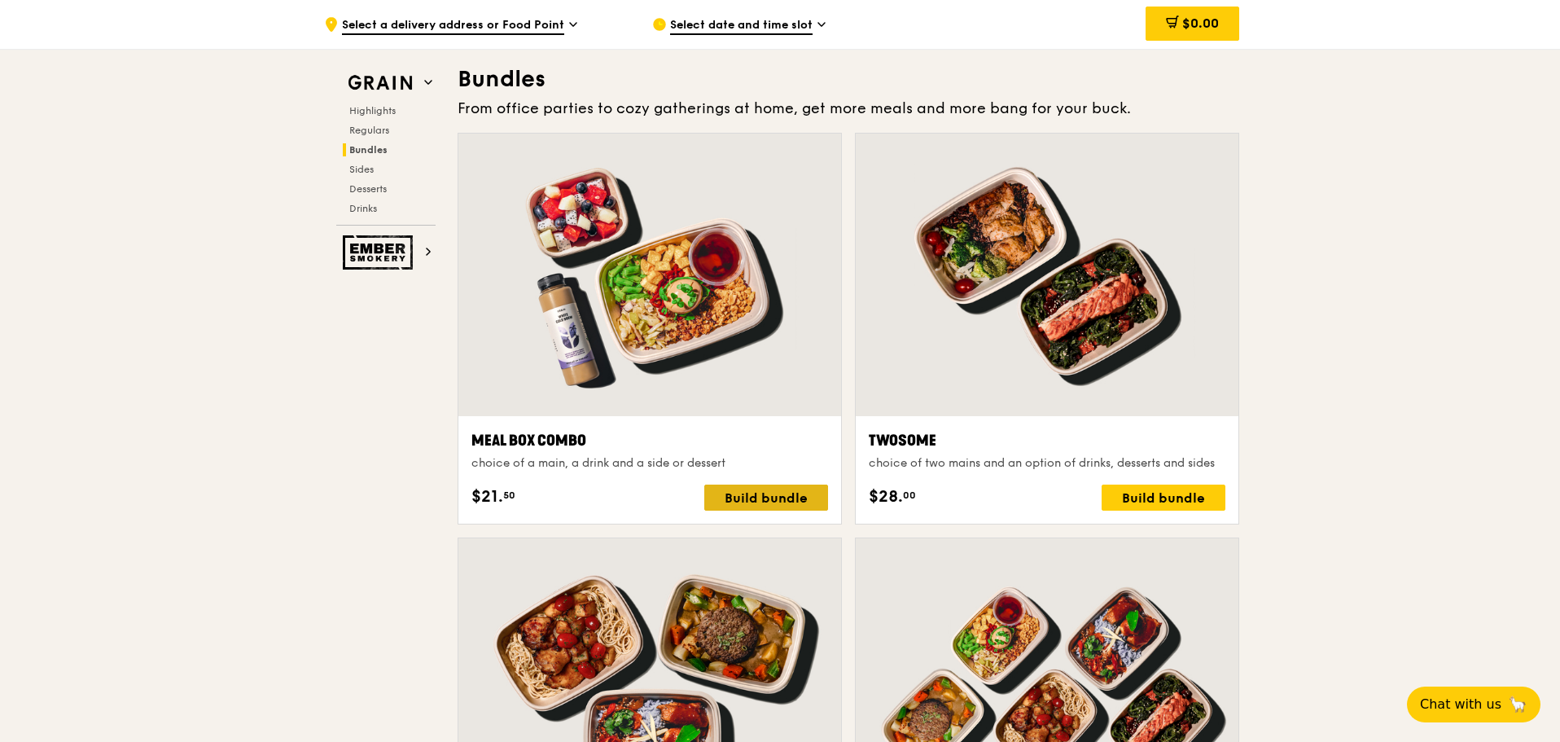
click at [738, 493] on div "Build bundle" at bounding box center [766, 497] width 124 height 26
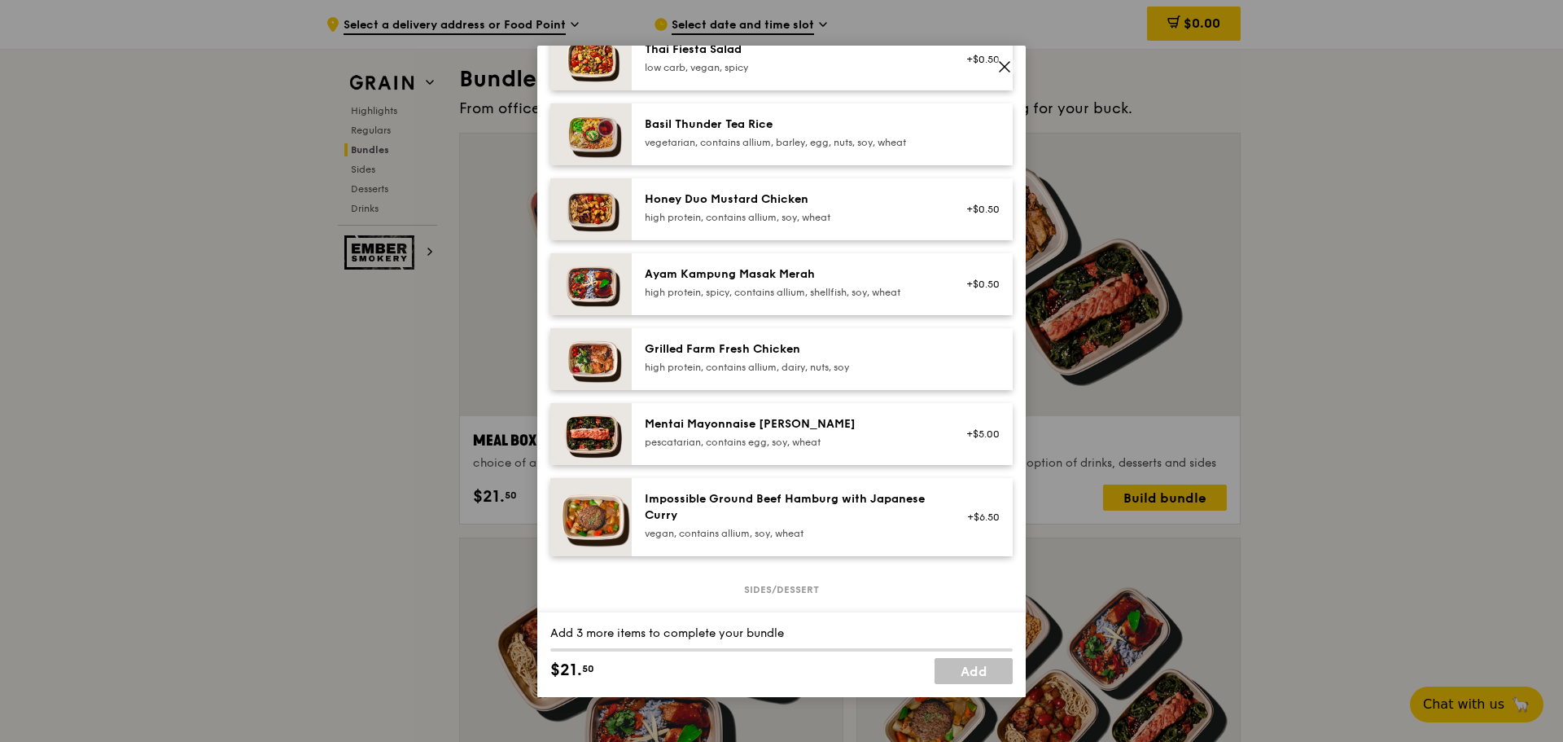
click at [739, 432] on div "Mentai Mayonnaise [PERSON_NAME]" at bounding box center [791, 424] width 292 height 16
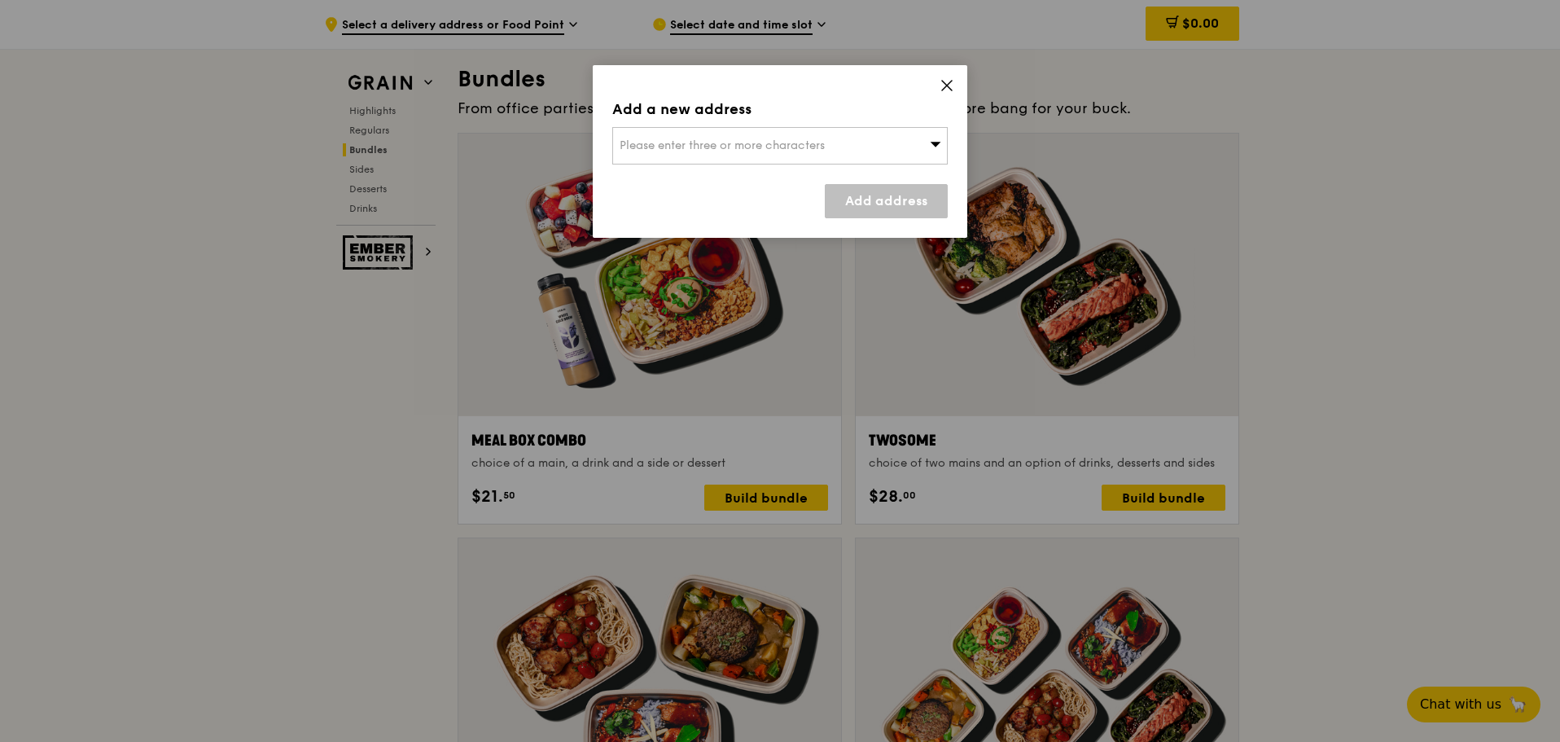
click at [949, 85] on icon at bounding box center [947, 86] width 10 height 10
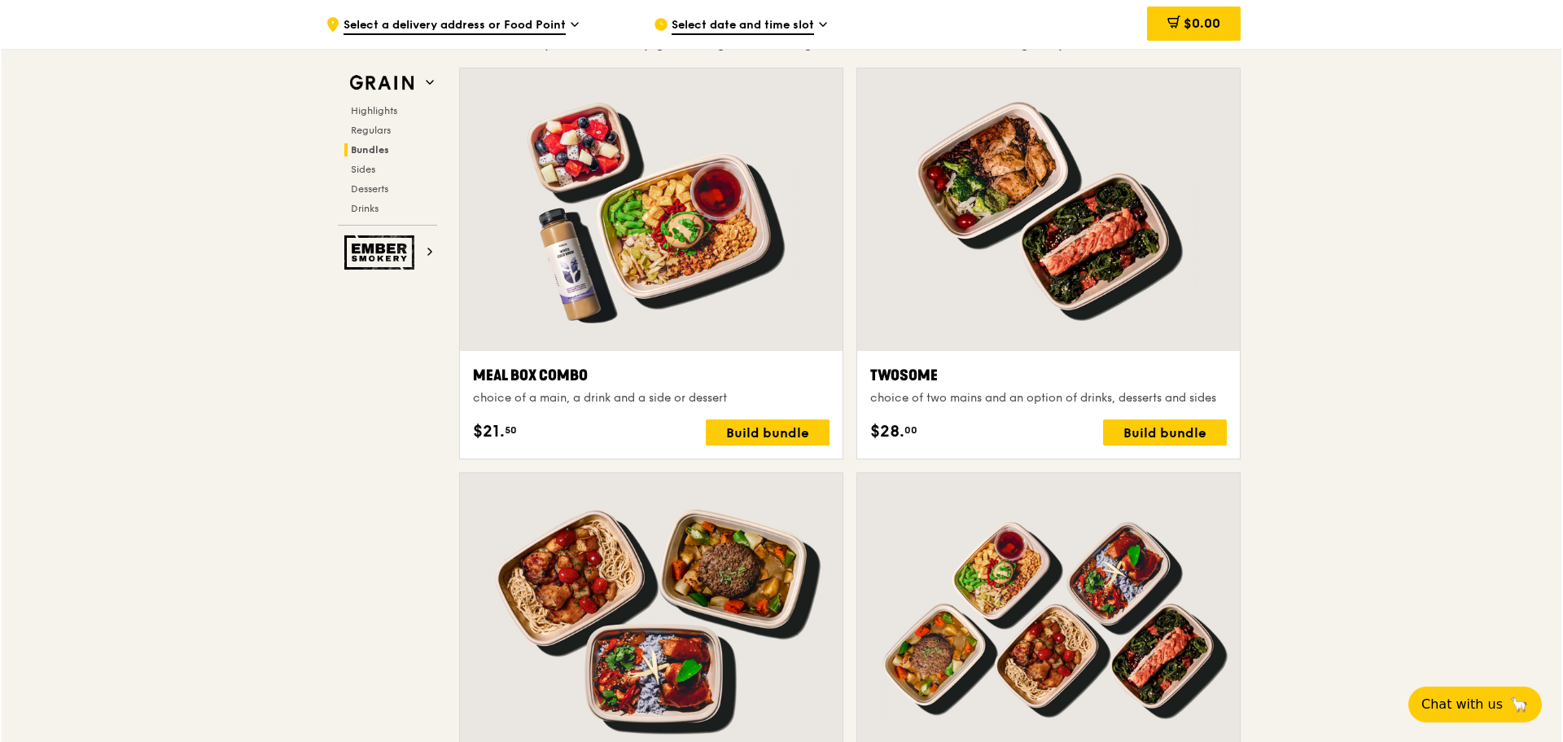
scroll to position [2411, 0]
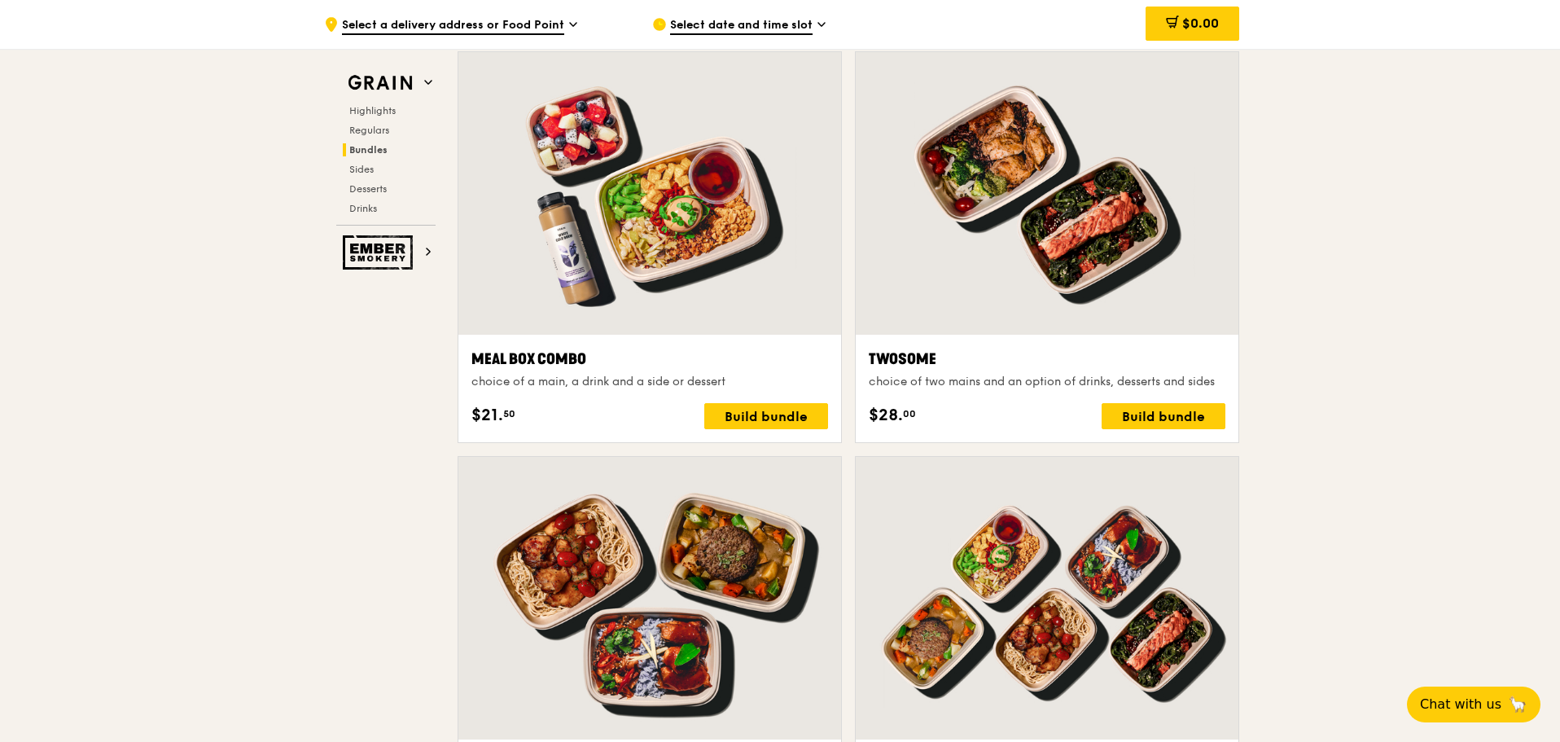
click at [612, 281] on div at bounding box center [649, 193] width 383 height 283
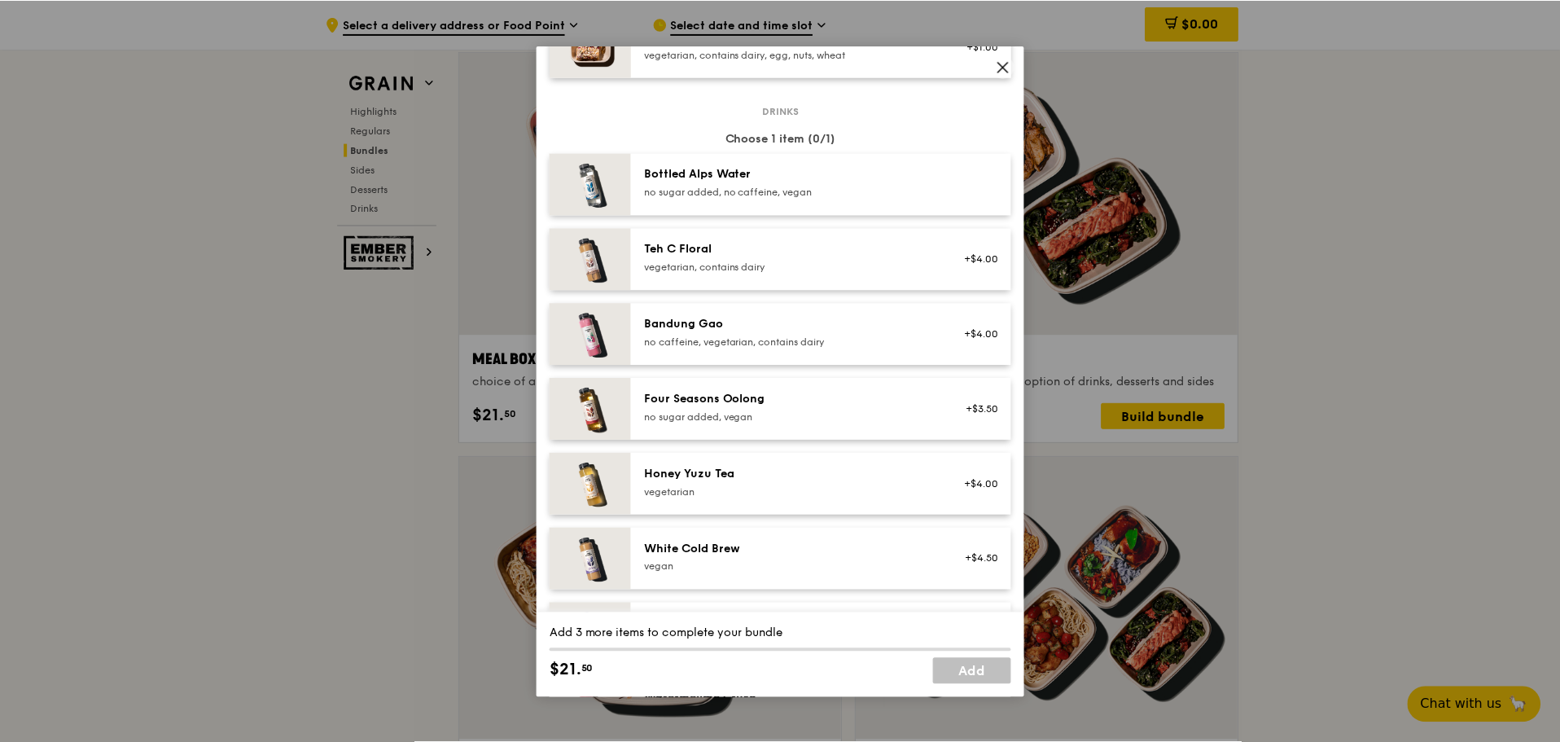
scroll to position [1620, 0]
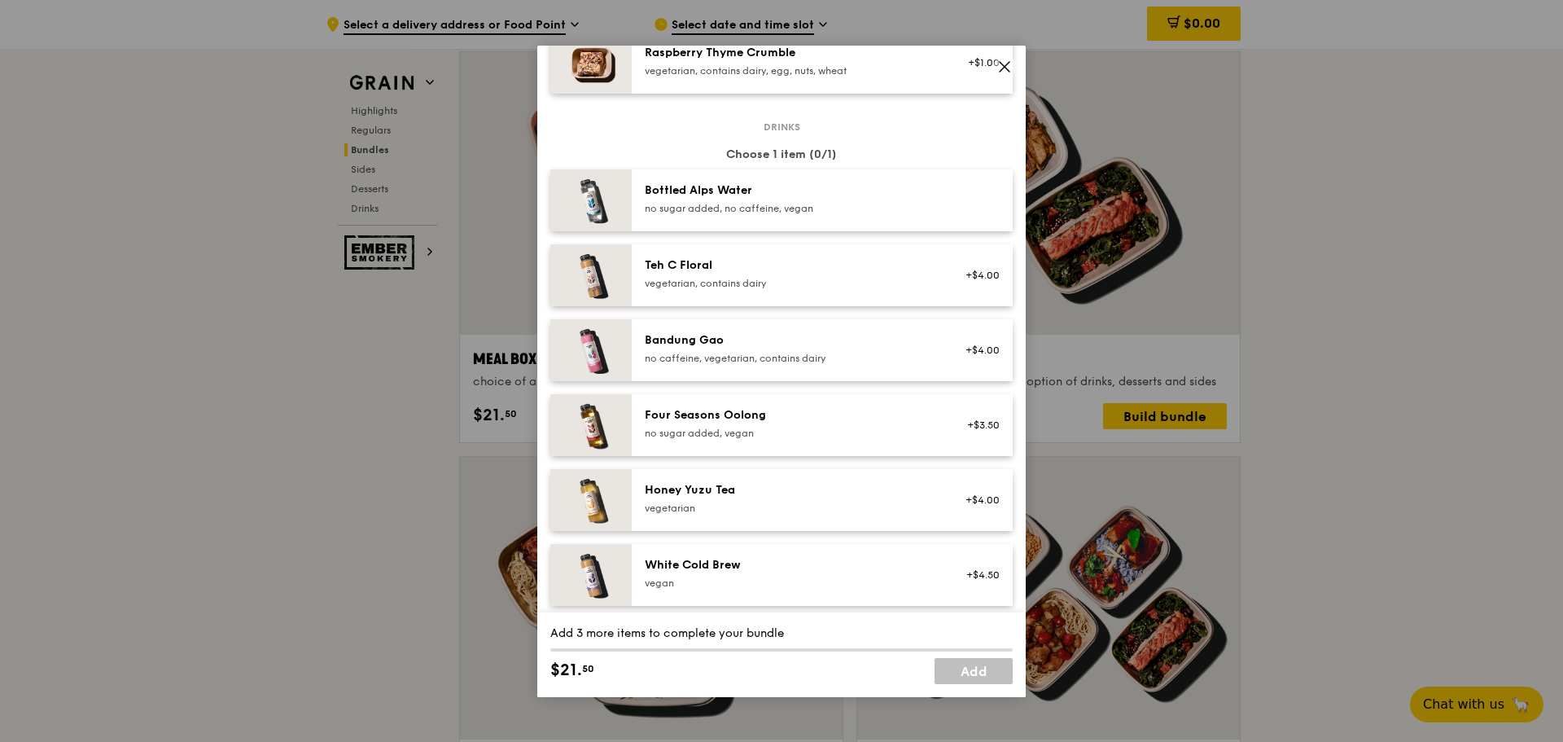
click at [1004, 65] on icon at bounding box center [1005, 67] width 10 height 10
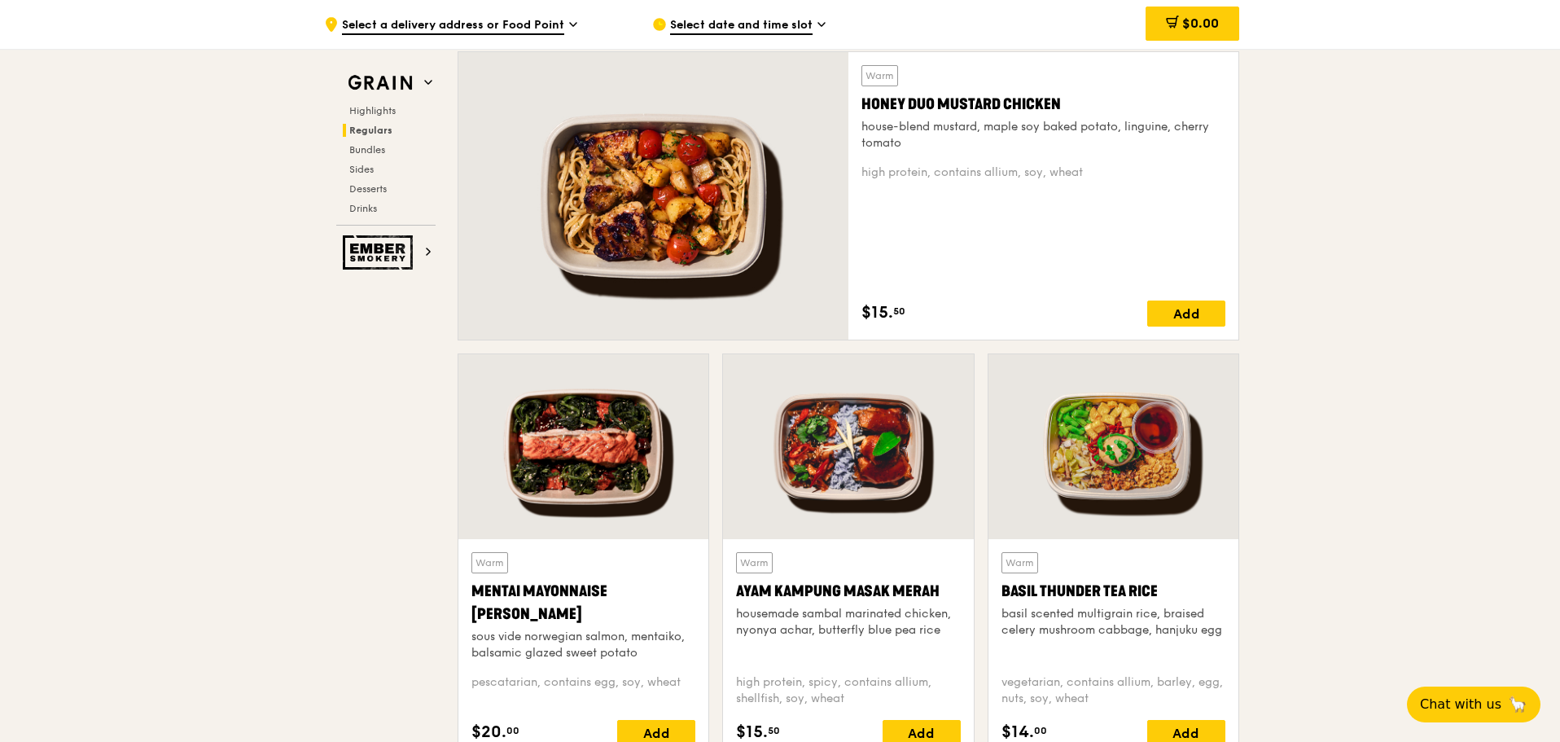
scroll to position [1108, 0]
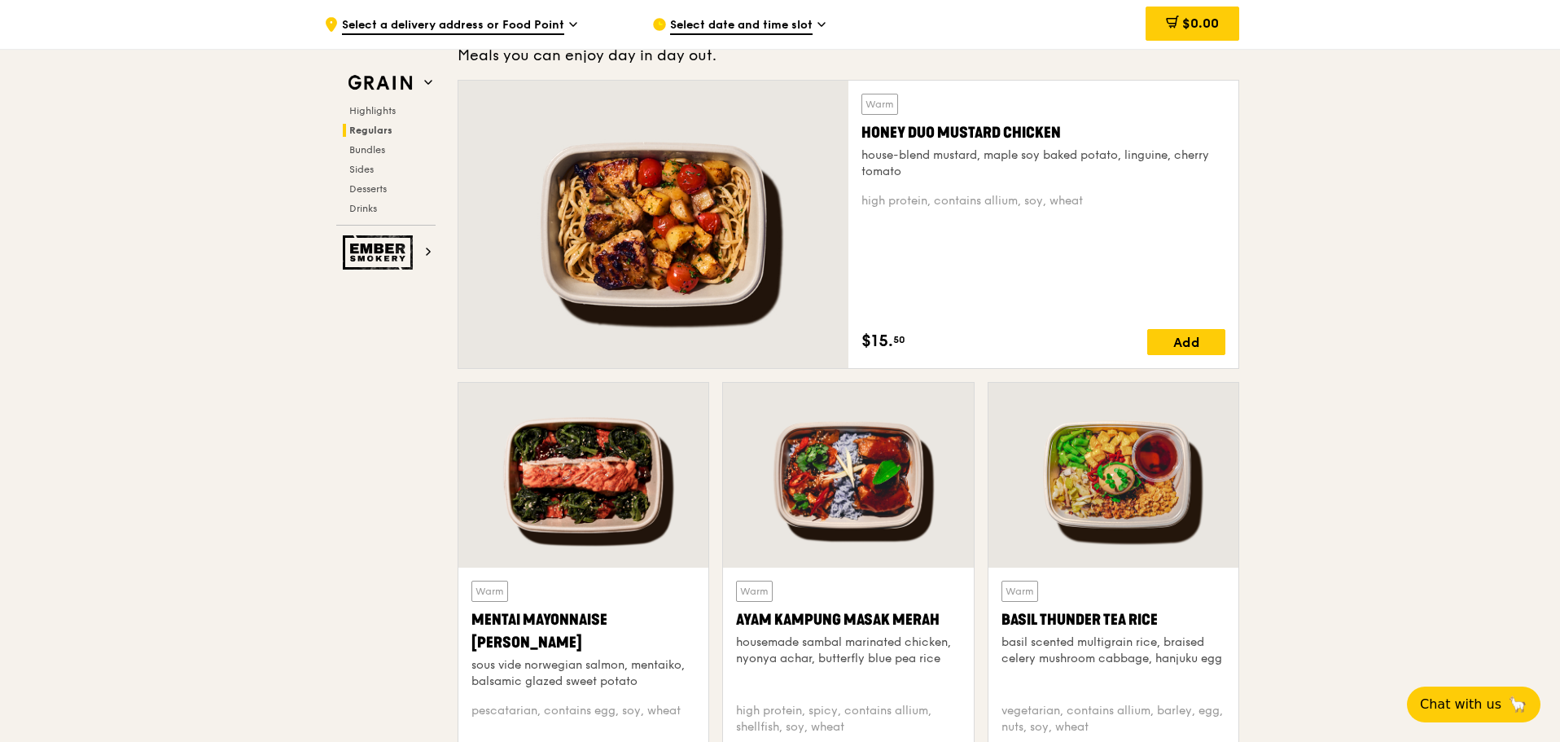
click at [677, 246] on div at bounding box center [653, 224] width 390 height 287
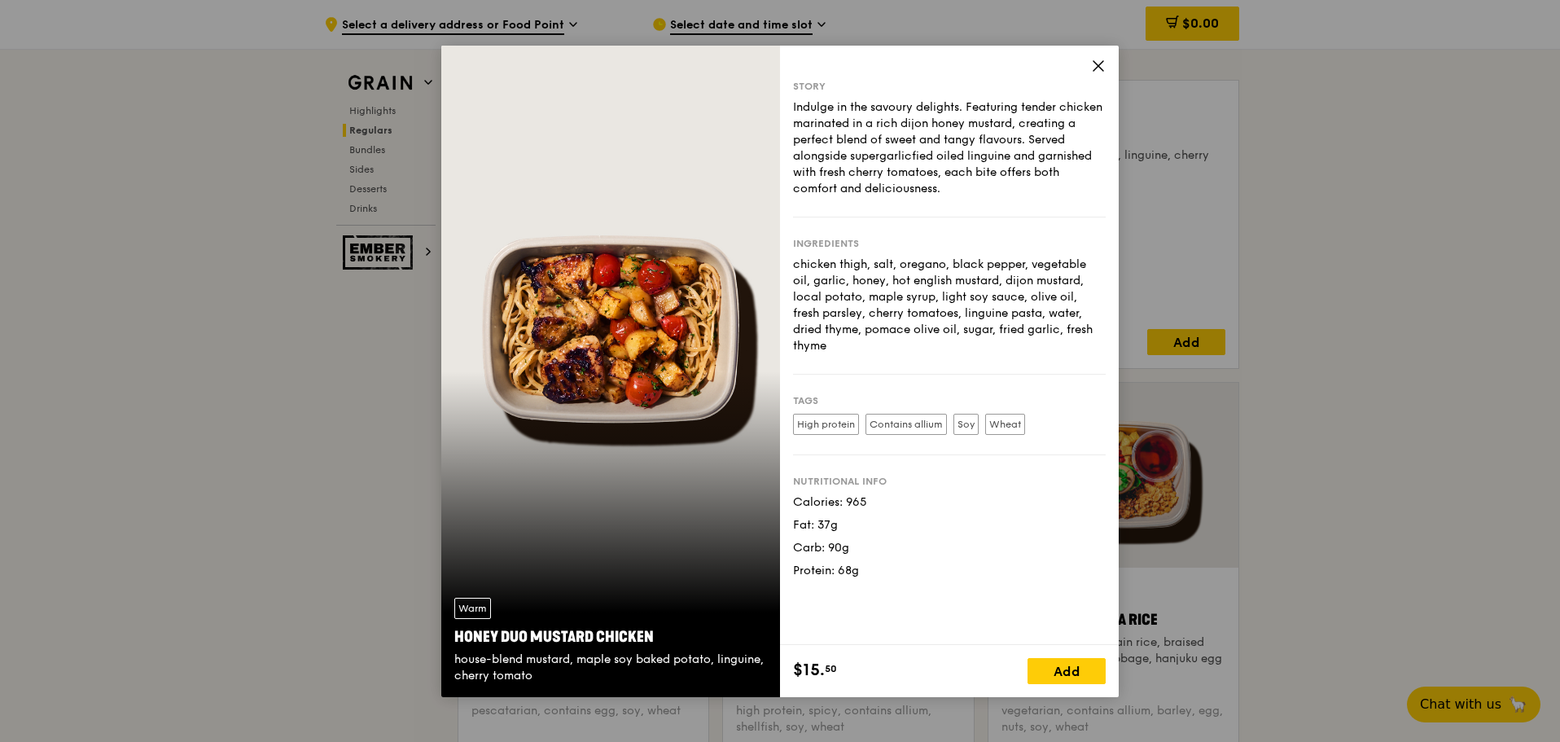
click at [1102, 63] on icon at bounding box center [1099, 66] width 10 height 10
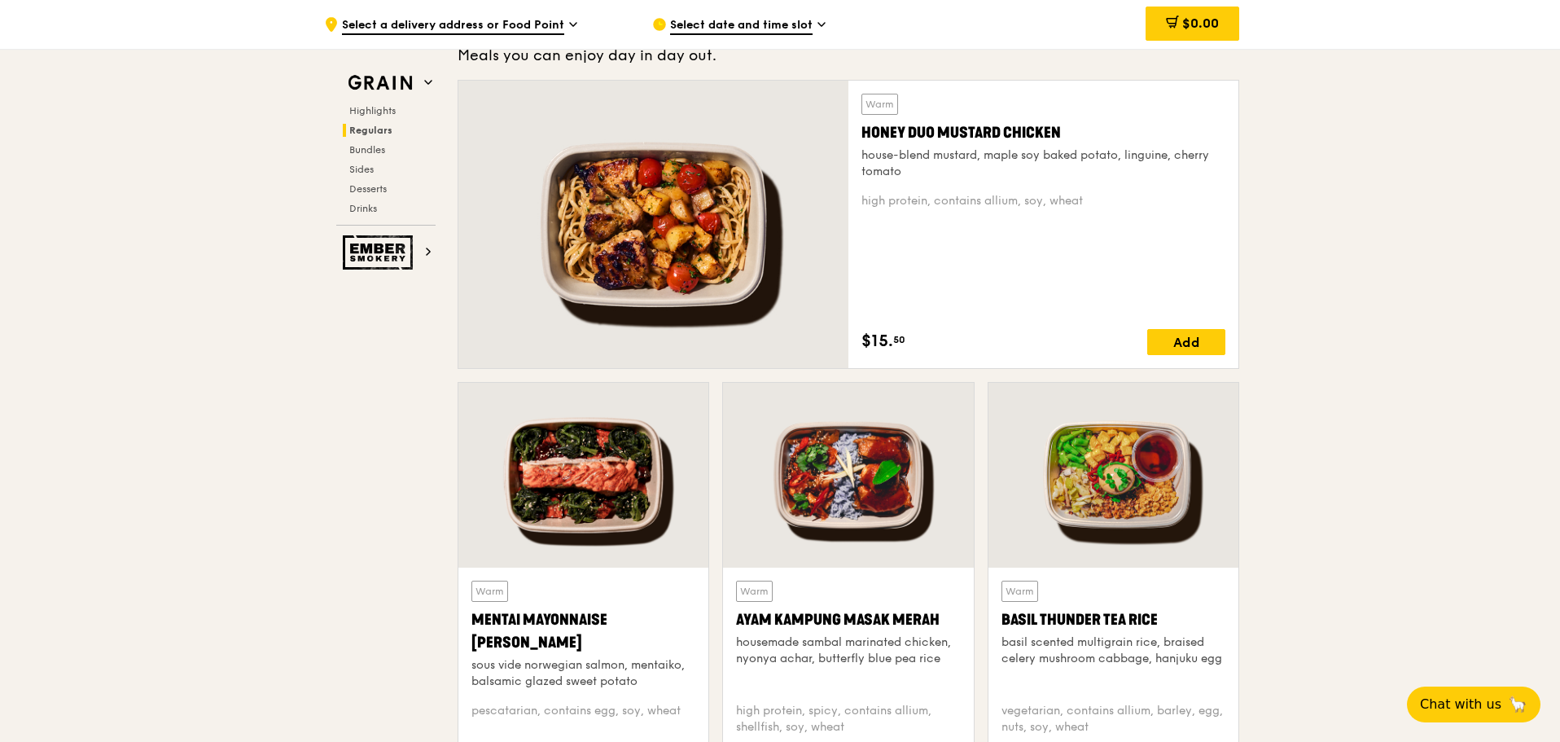
click at [586, 506] on div at bounding box center [583, 475] width 250 height 185
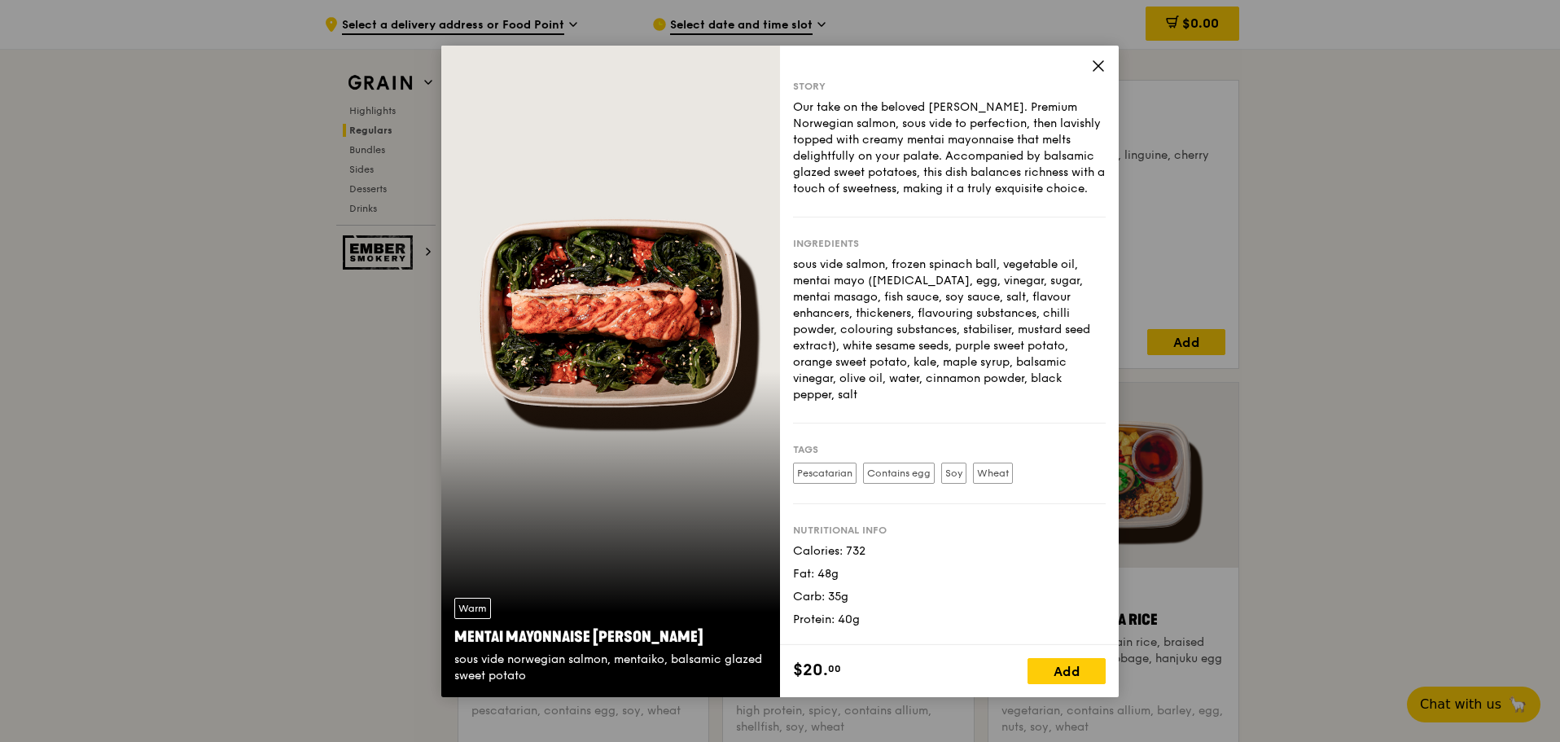
click at [1099, 63] on icon at bounding box center [1098, 66] width 15 height 15
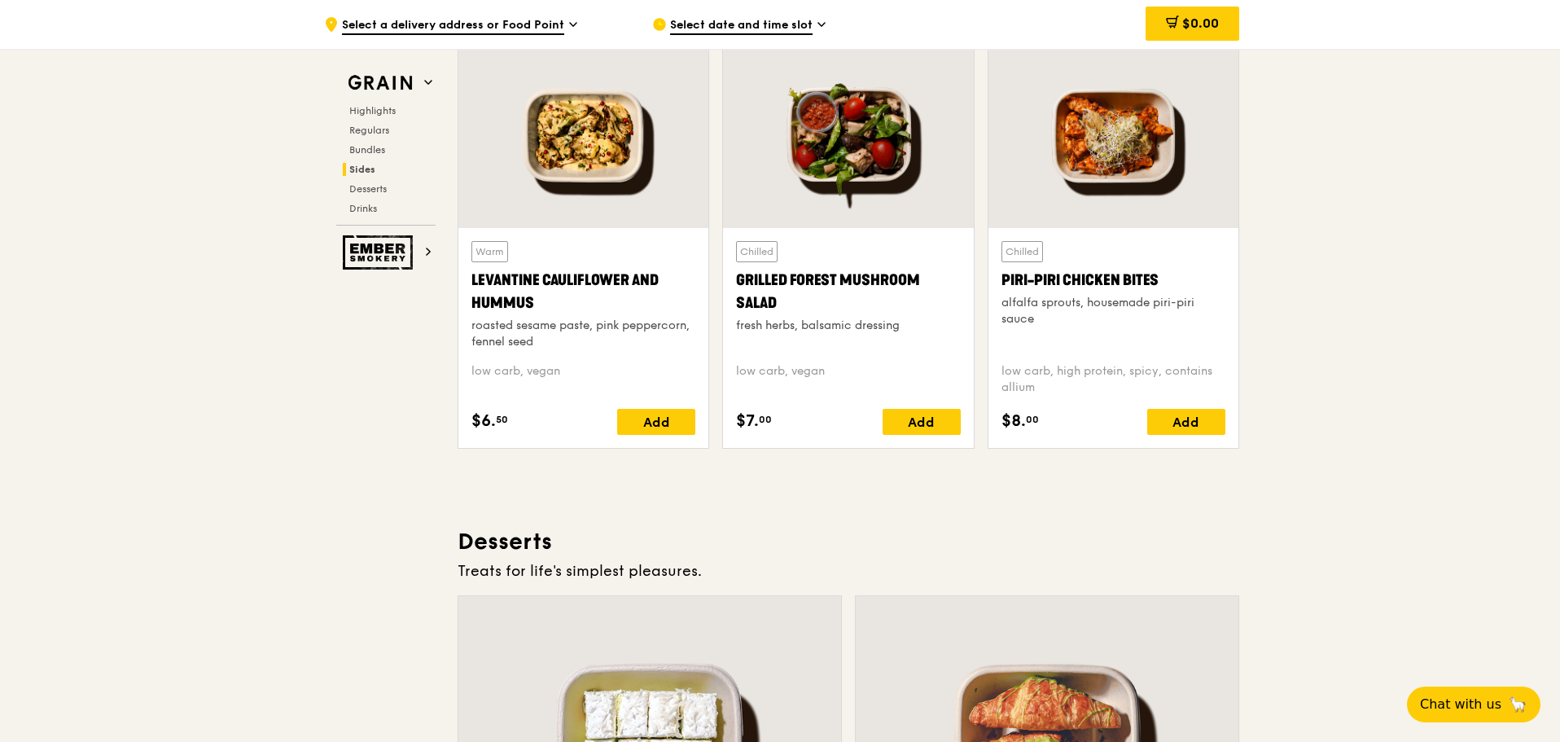
scroll to position [4040, 0]
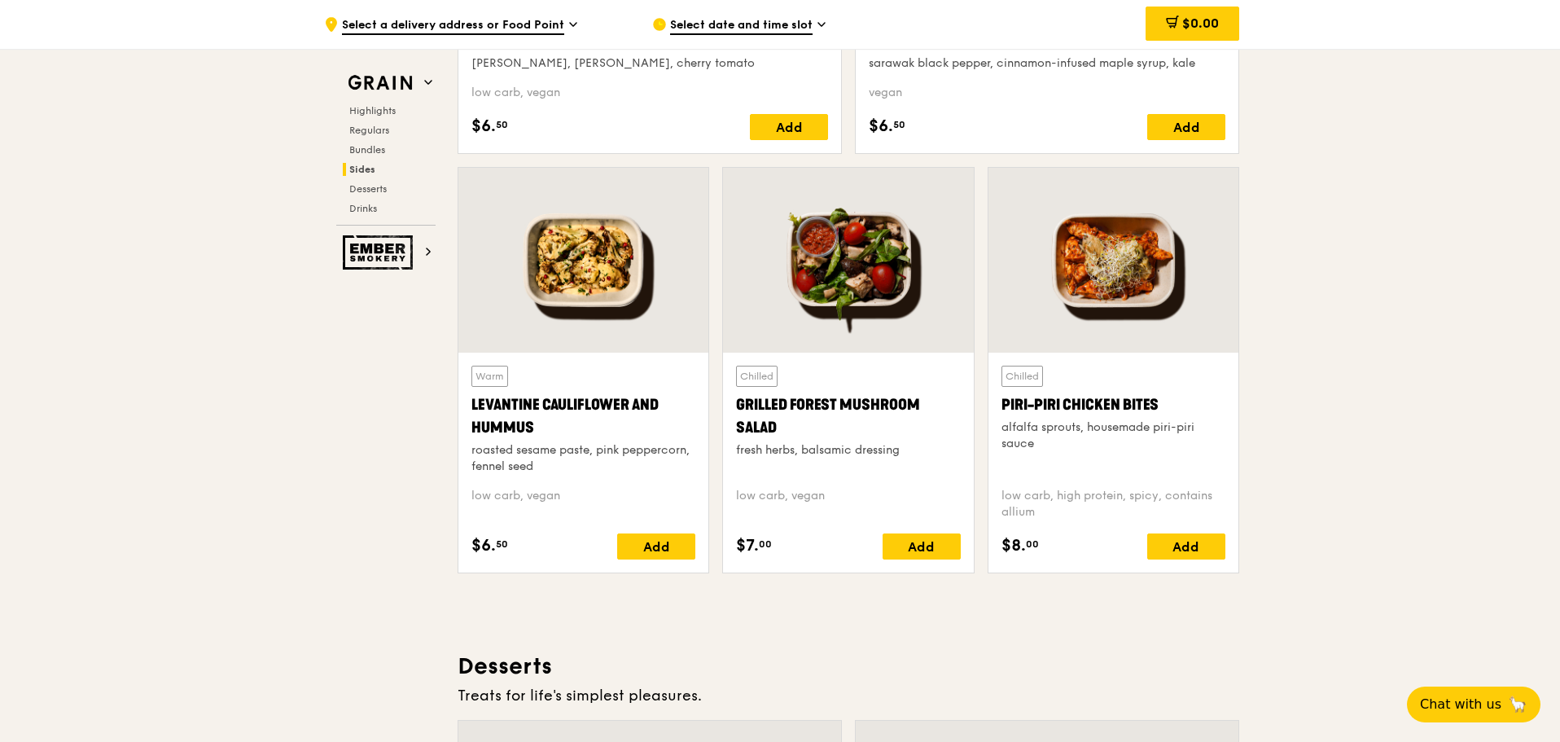
click at [567, 271] on div at bounding box center [583, 260] width 250 height 185
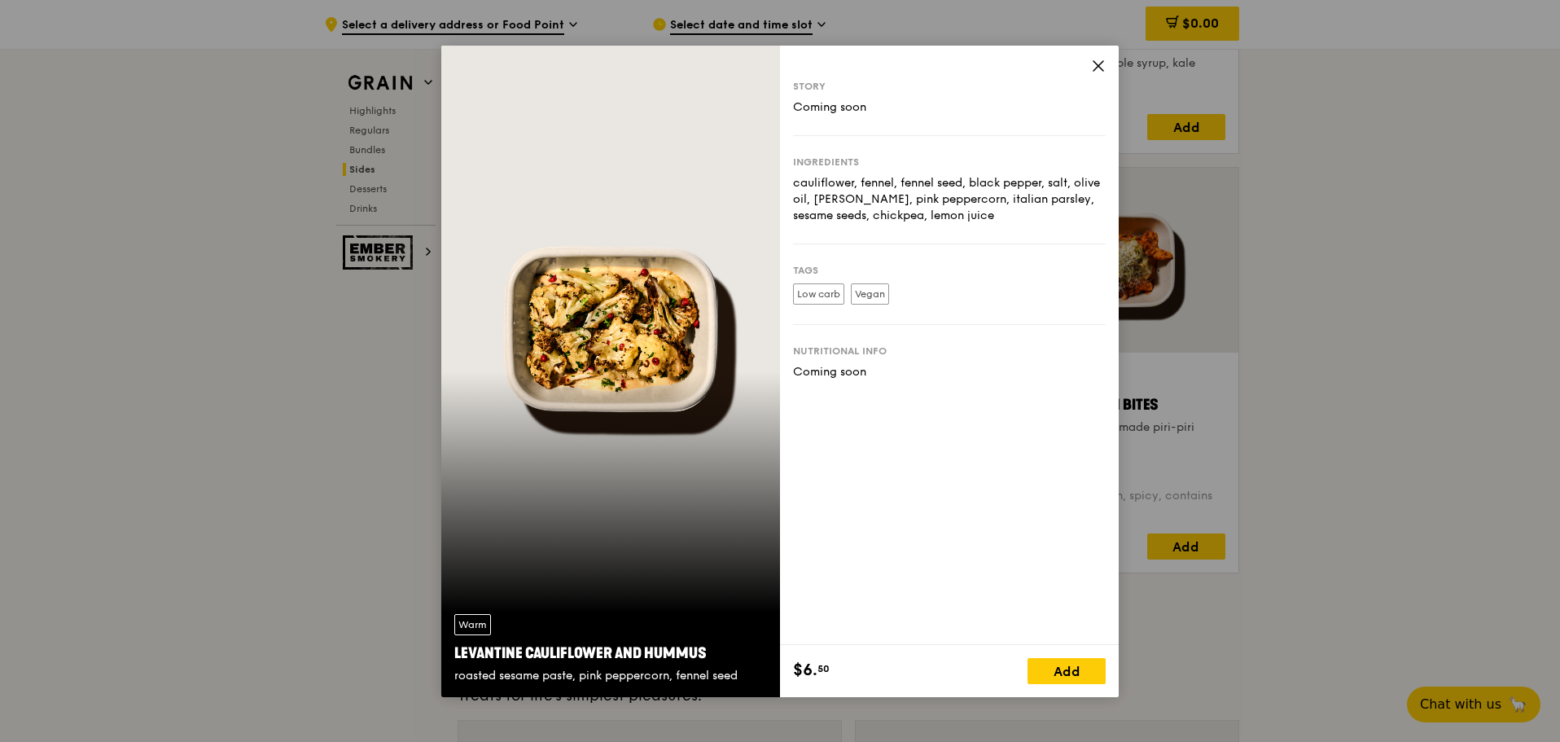
click at [1100, 64] on icon at bounding box center [1099, 66] width 10 height 10
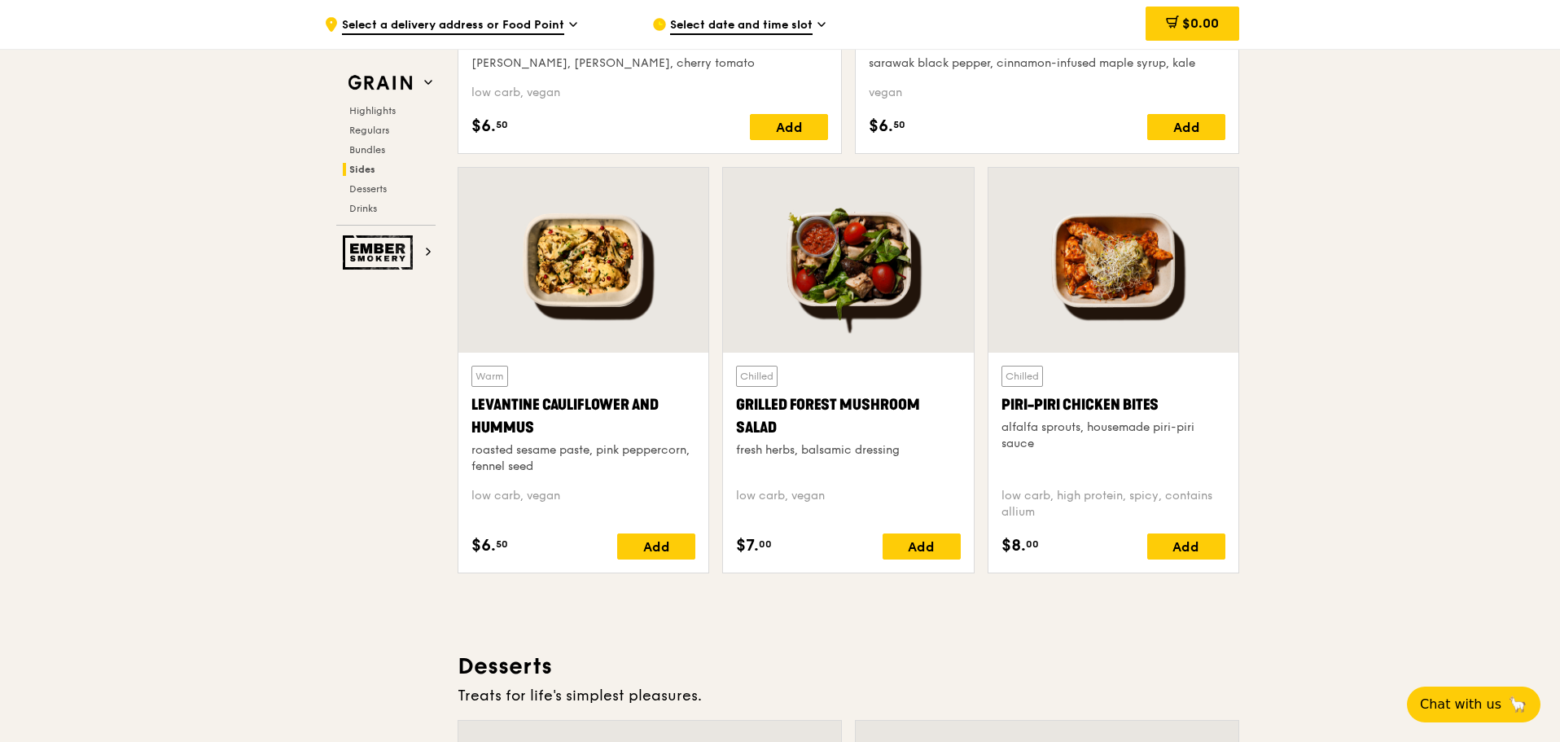
click at [860, 280] on div at bounding box center [848, 260] width 250 height 185
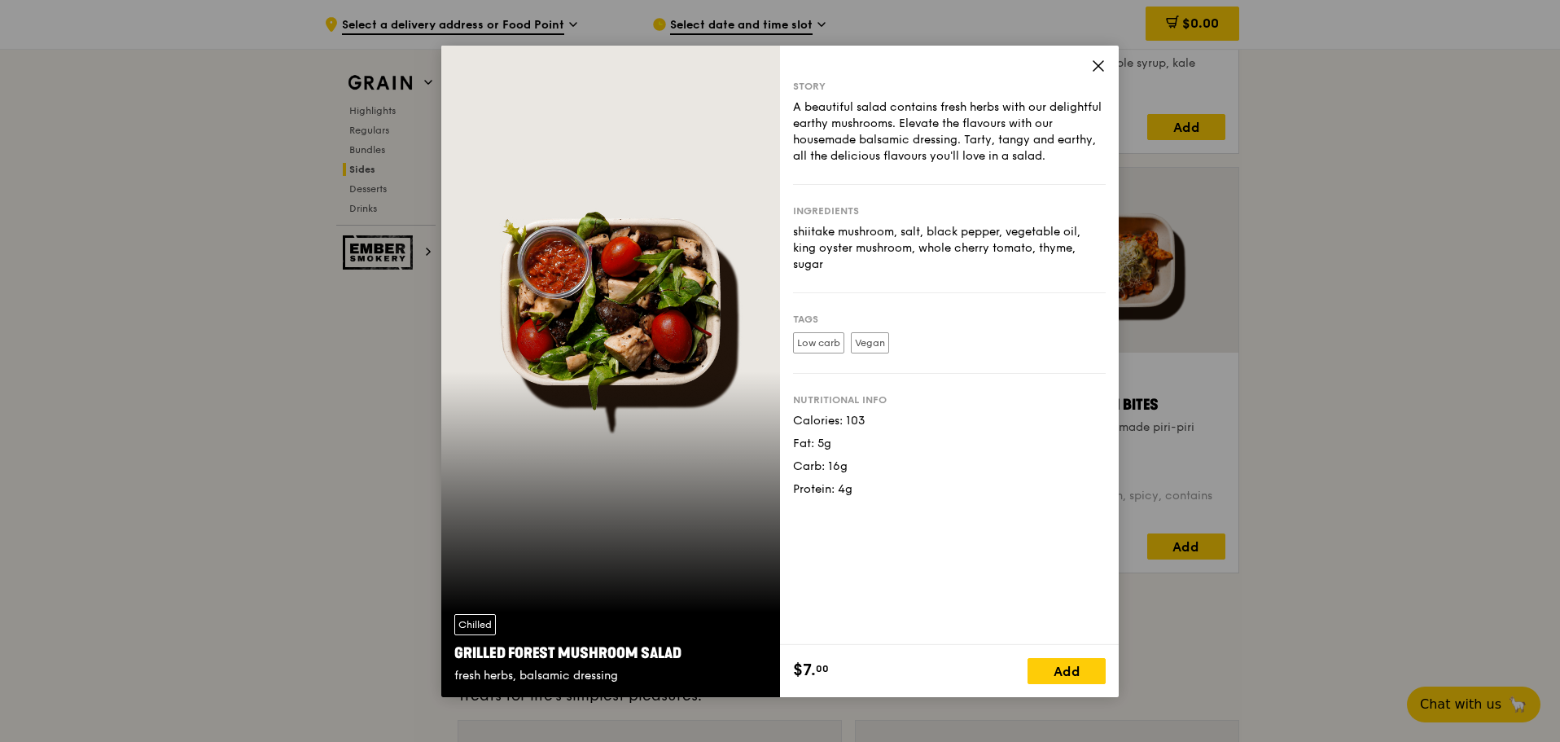
click at [1103, 60] on icon at bounding box center [1098, 66] width 15 height 15
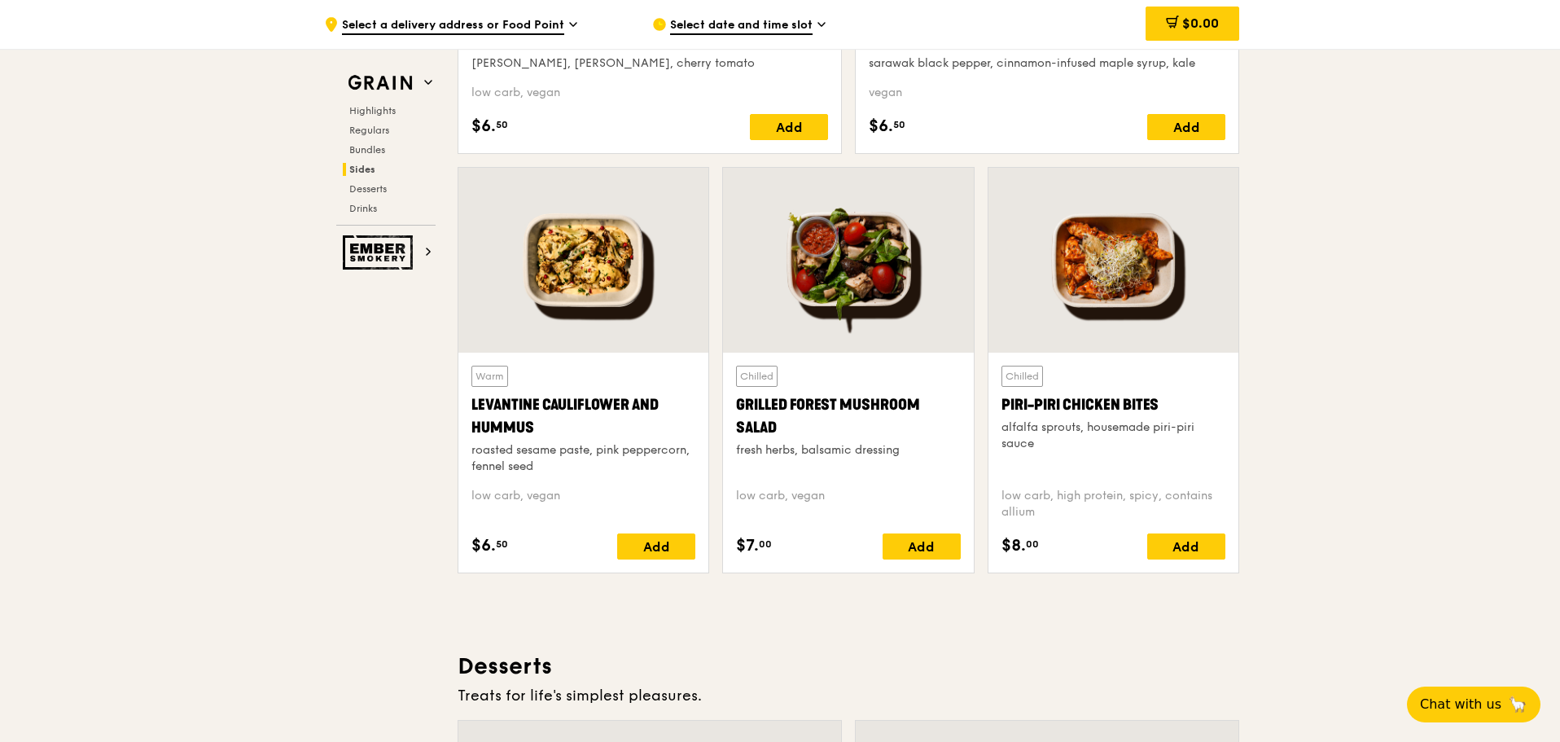
click at [1120, 233] on div at bounding box center [1114, 260] width 250 height 185
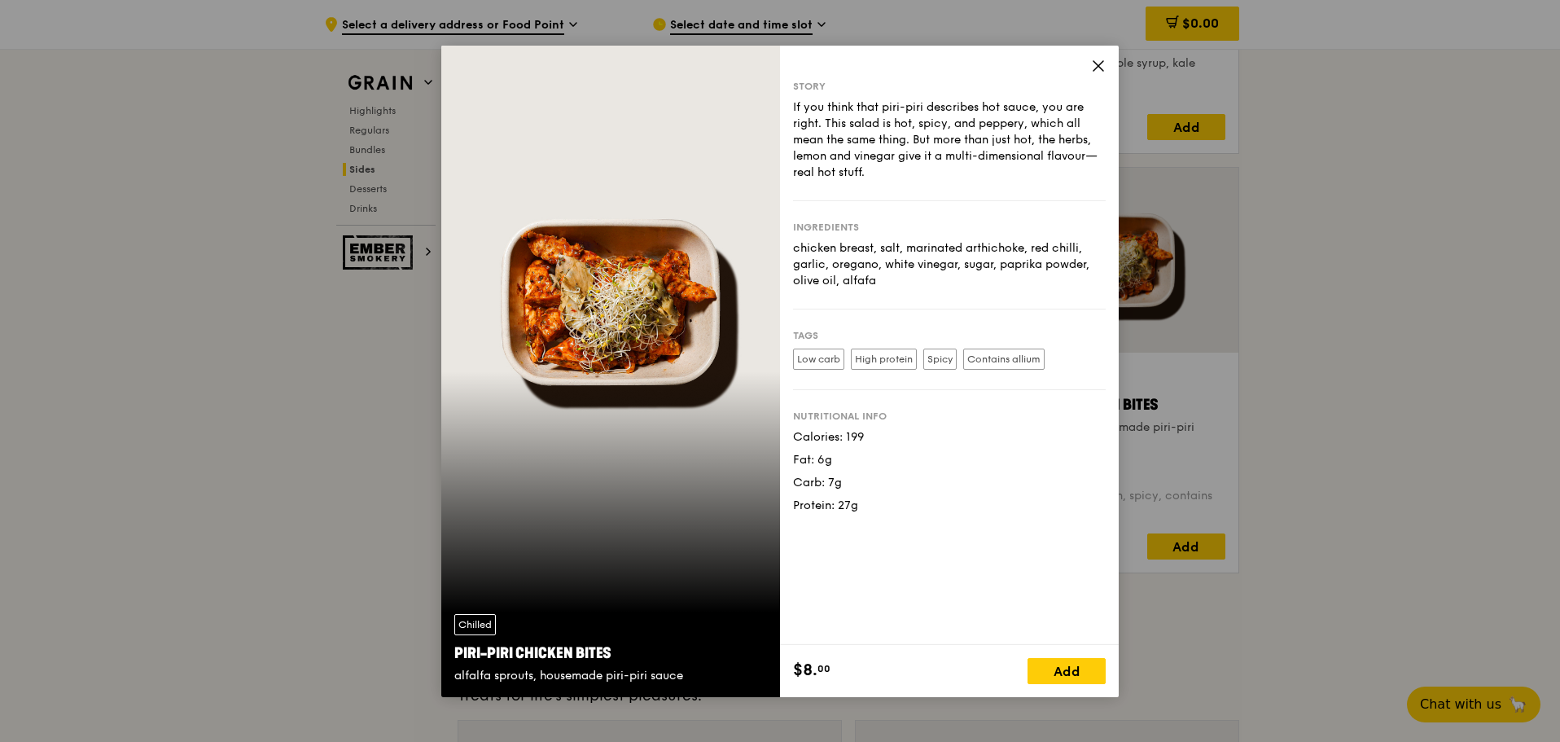
click at [1091, 61] on icon at bounding box center [1098, 66] width 15 height 15
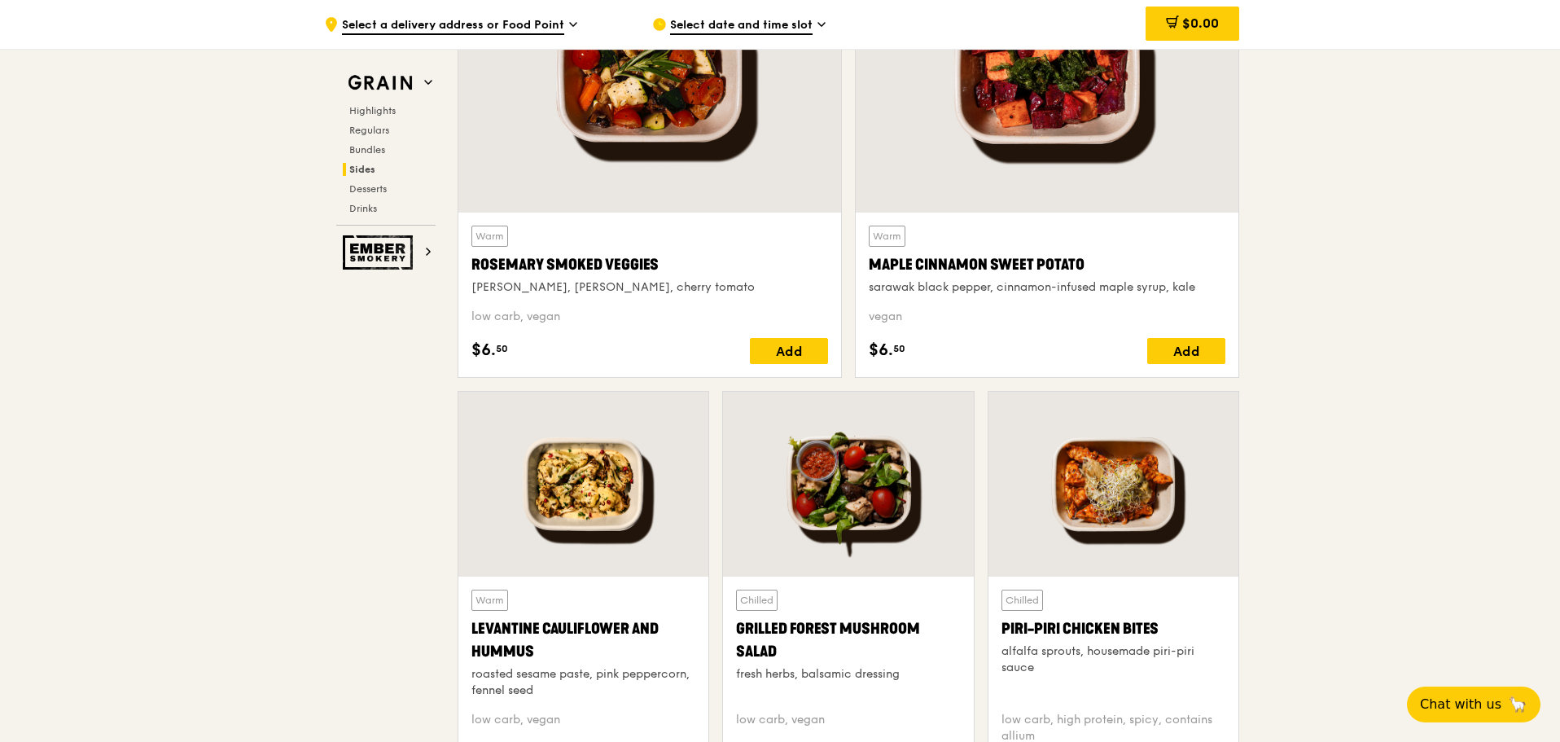
scroll to position [3877, 0]
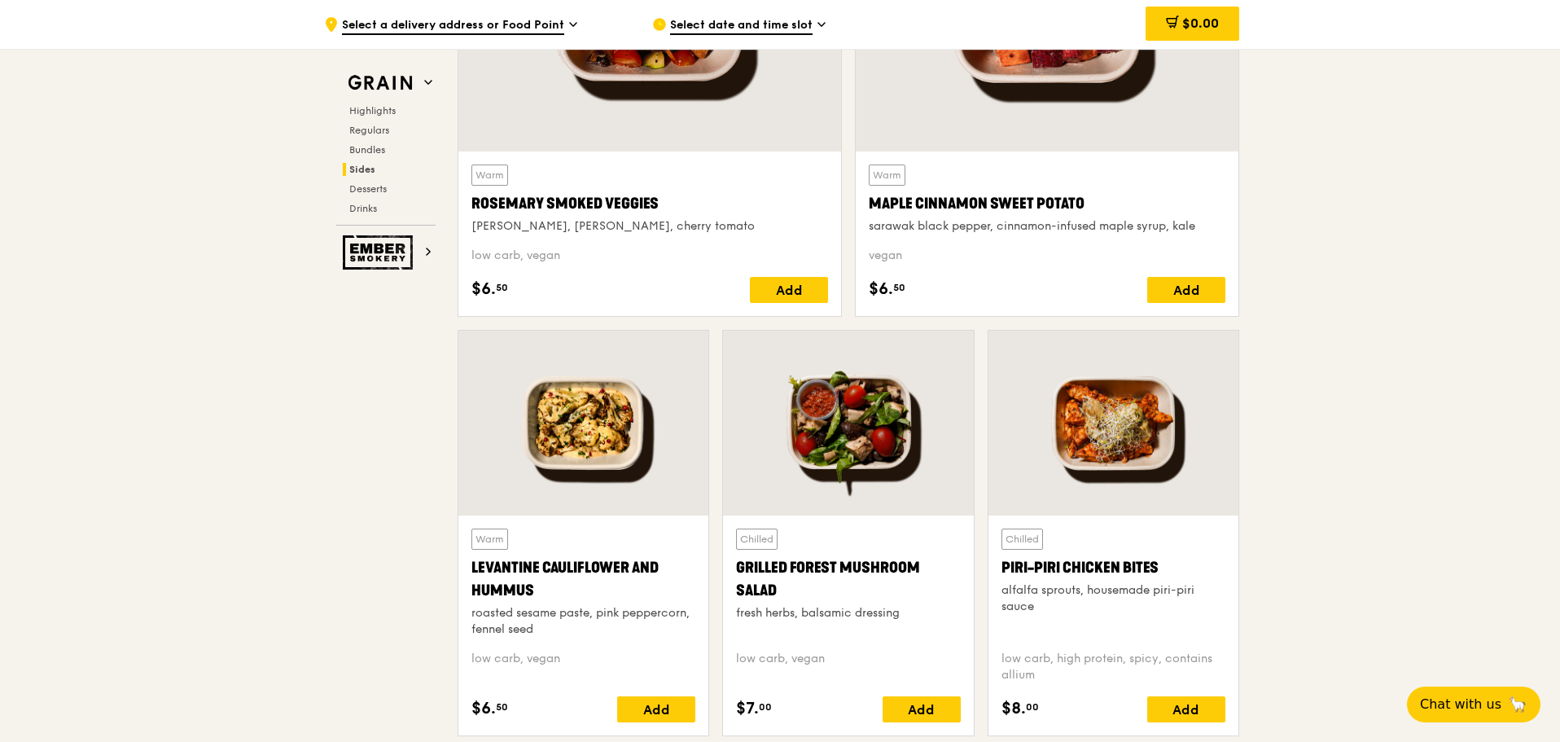
click at [1089, 484] on div at bounding box center [1114, 423] width 250 height 185
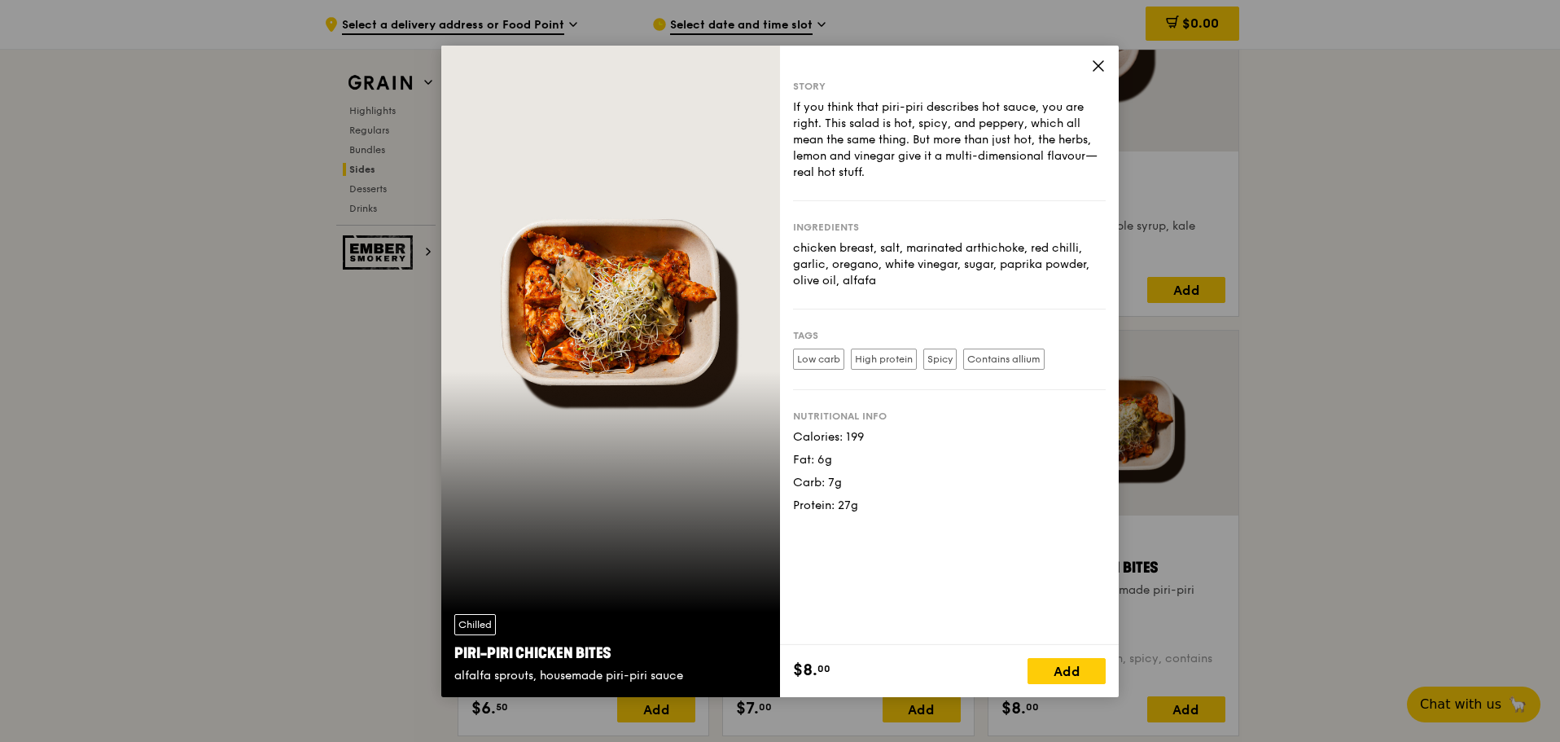
click at [1103, 59] on icon at bounding box center [1098, 66] width 15 height 15
